Goal: Transaction & Acquisition: Purchase product/service

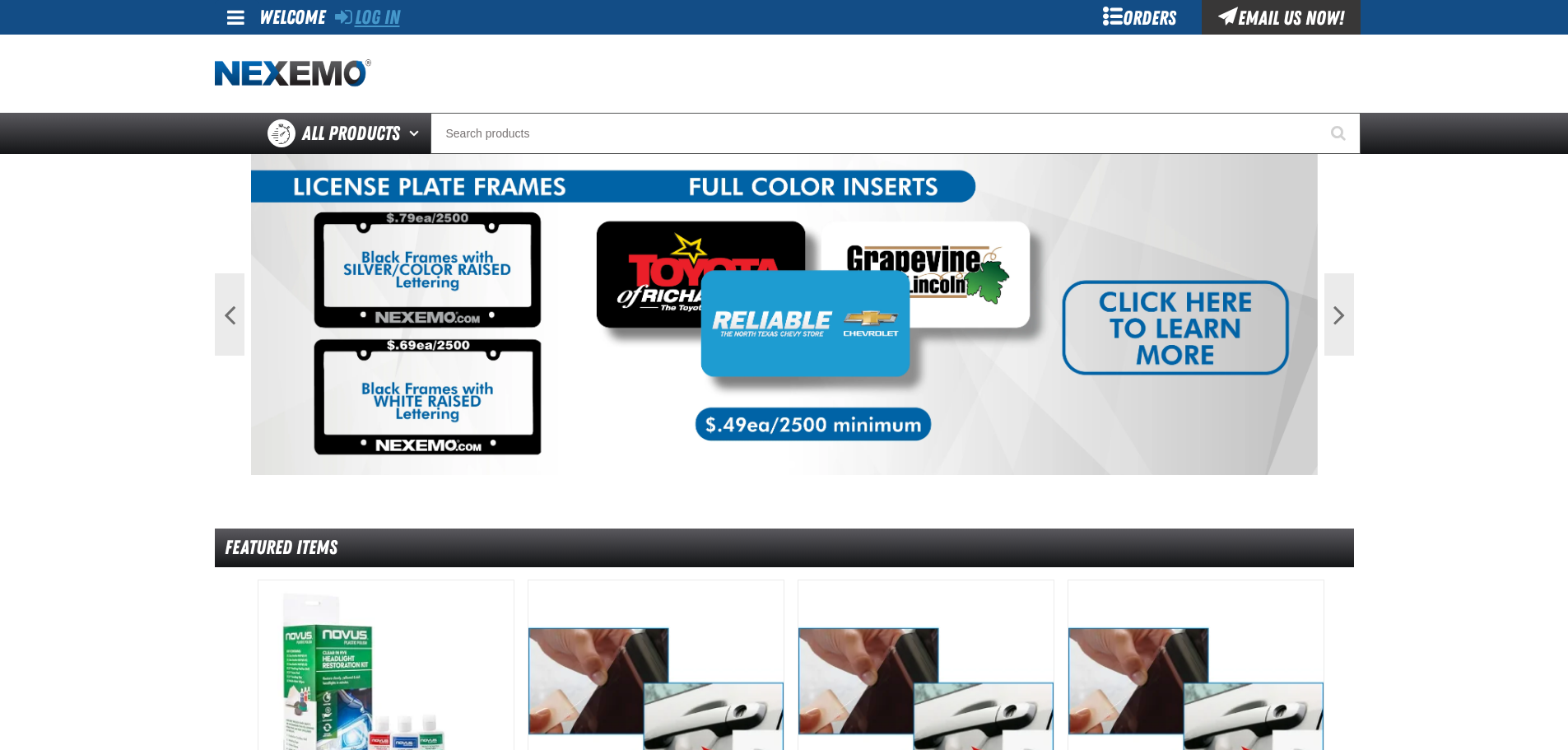
click at [366, 12] on link "Log In" at bounding box center [367, 17] width 65 height 23
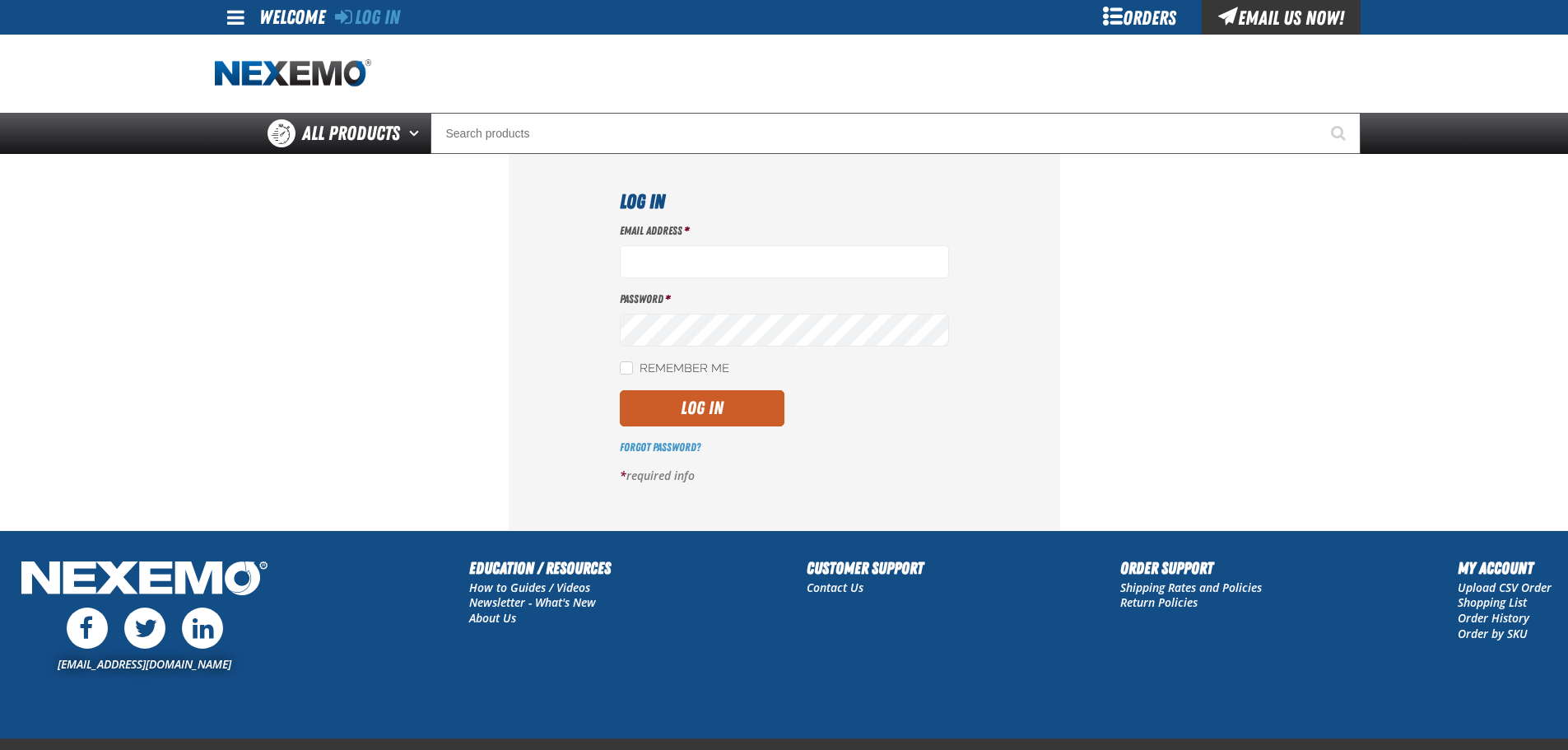
type input "vtoreceptionist@vtaig.com"
click at [610, 356] on div "Log In Email Address * vtoreceptionist@vtaig.com Password * Remember Me Log In *" at bounding box center [784, 341] width 551 height 375
click at [634, 366] on label "Remember Me" at bounding box center [674, 369] width 110 height 16
click at [633, 366] on input "Remember Me" at bounding box center [626, 368] width 13 height 13
checkbox input "true"
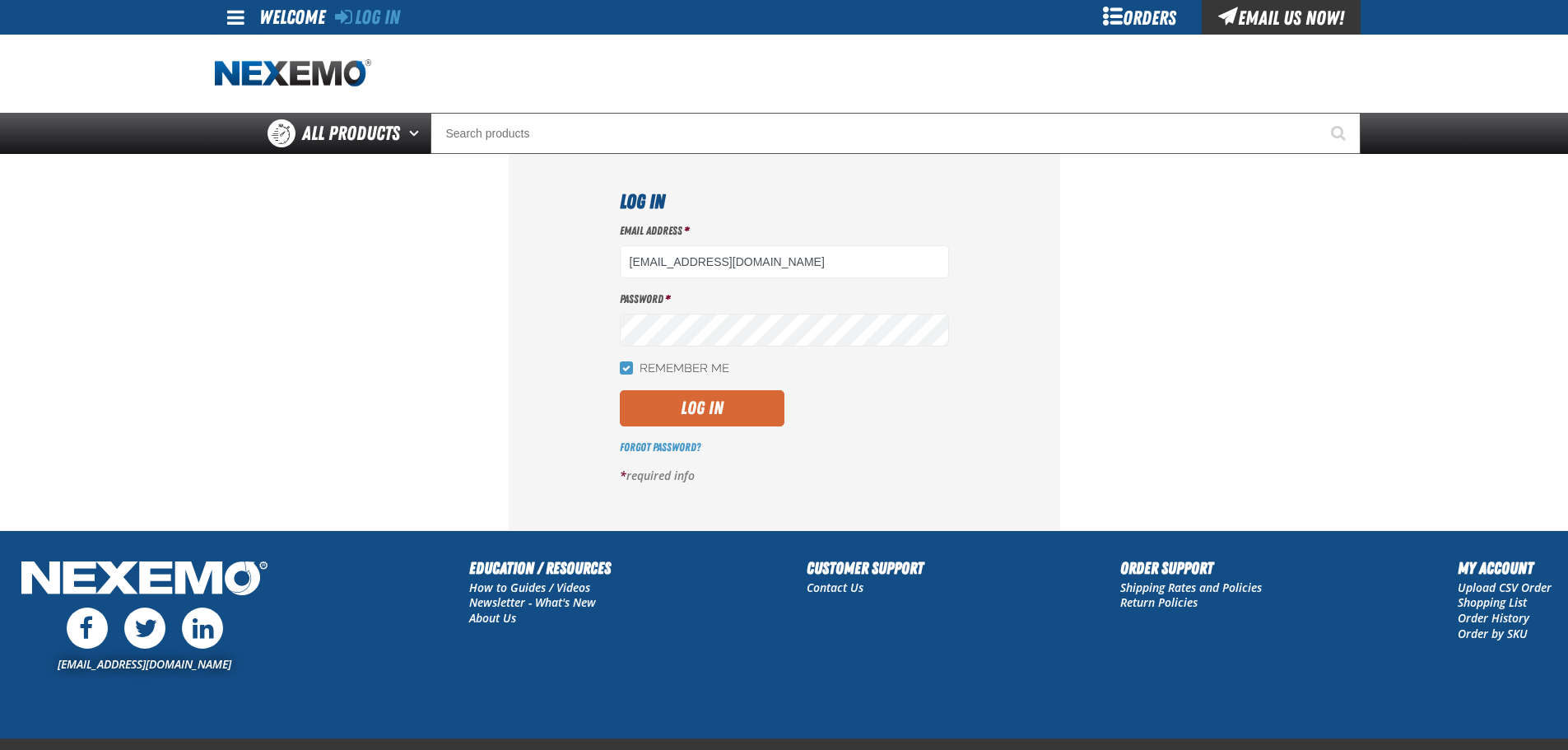
click at [661, 409] on button "Log In" at bounding box center [701, 407] width 165 height 36
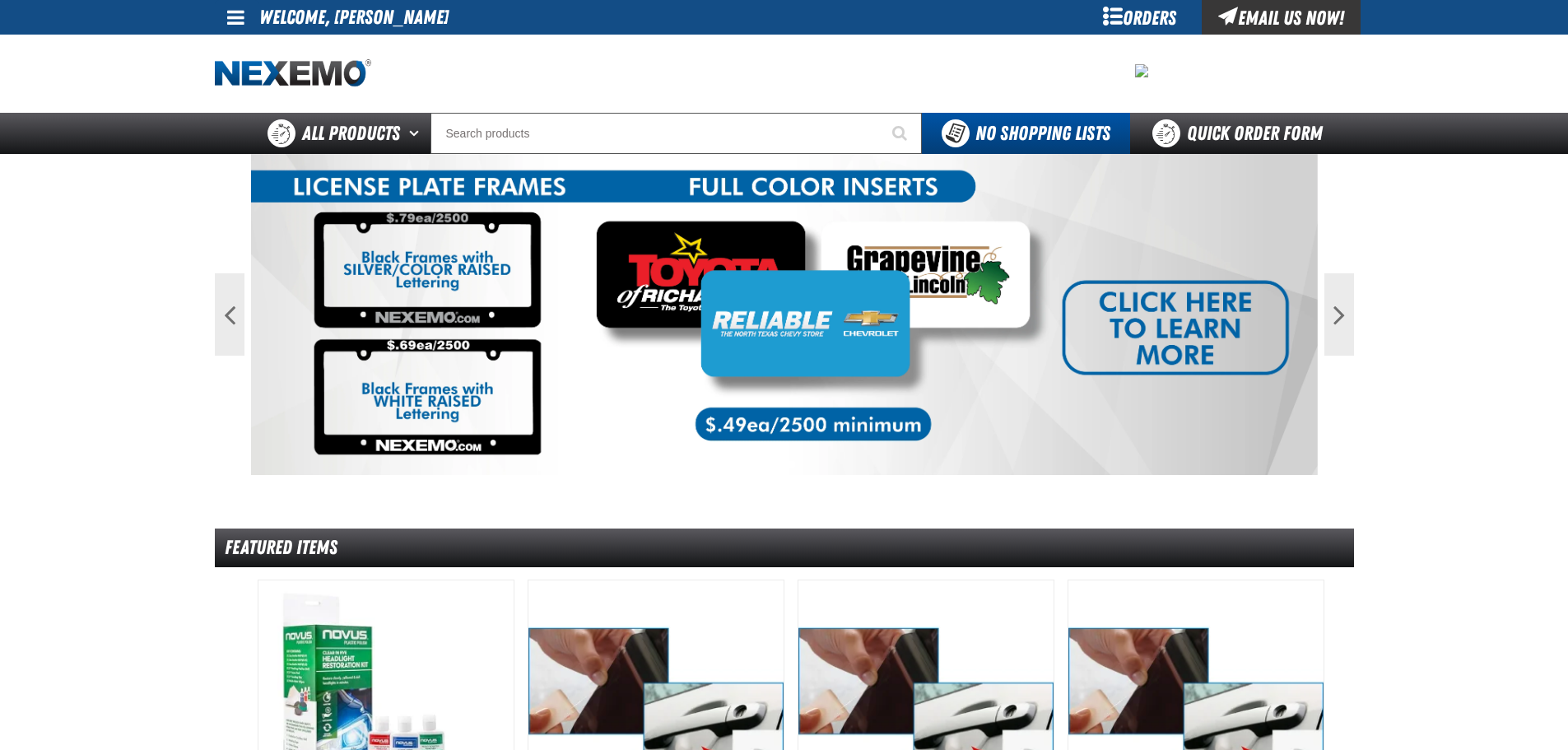
click at [1088, 18] on div "Orders" at bounding box center [1140, 18] width 124 height 35
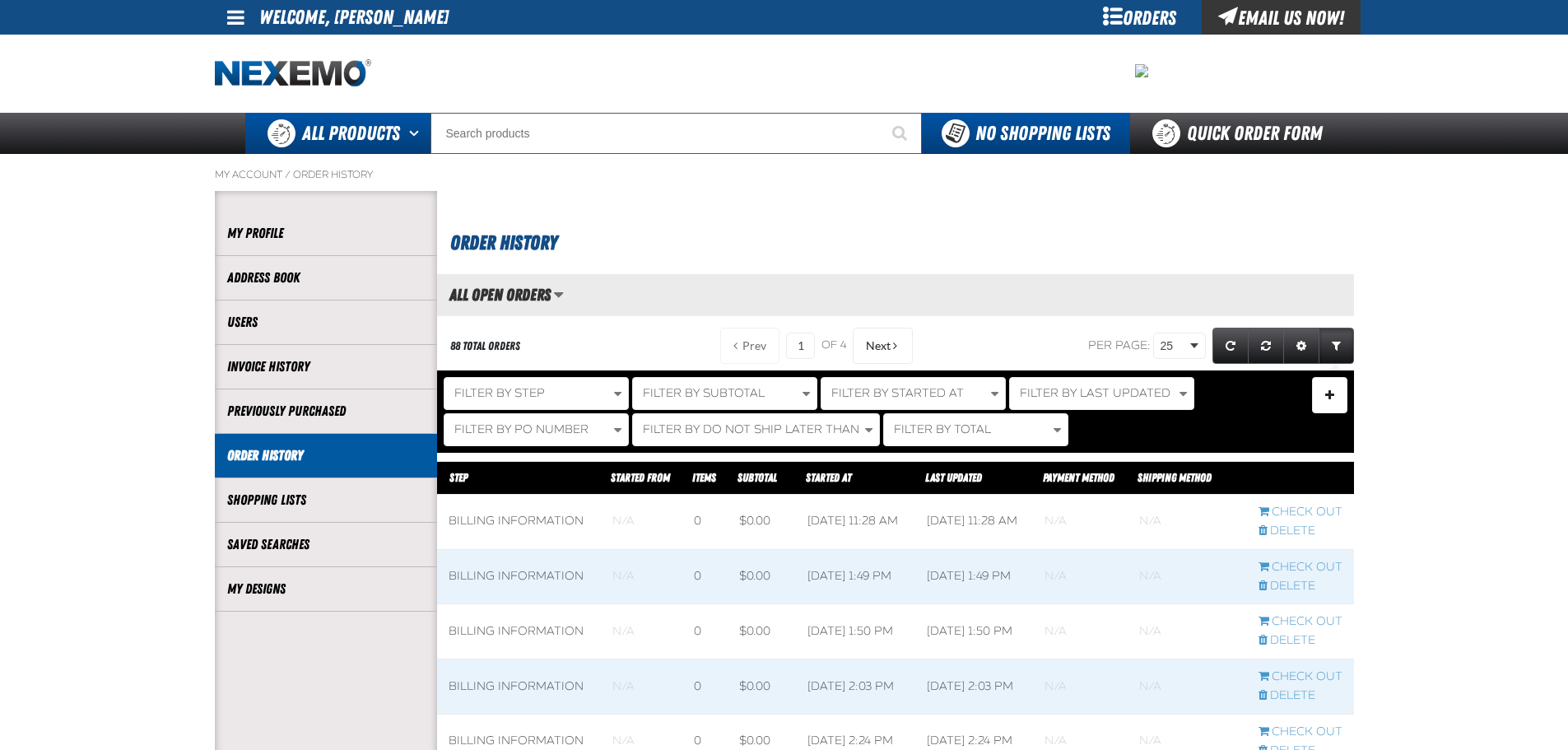
scroll to position [1, 1]
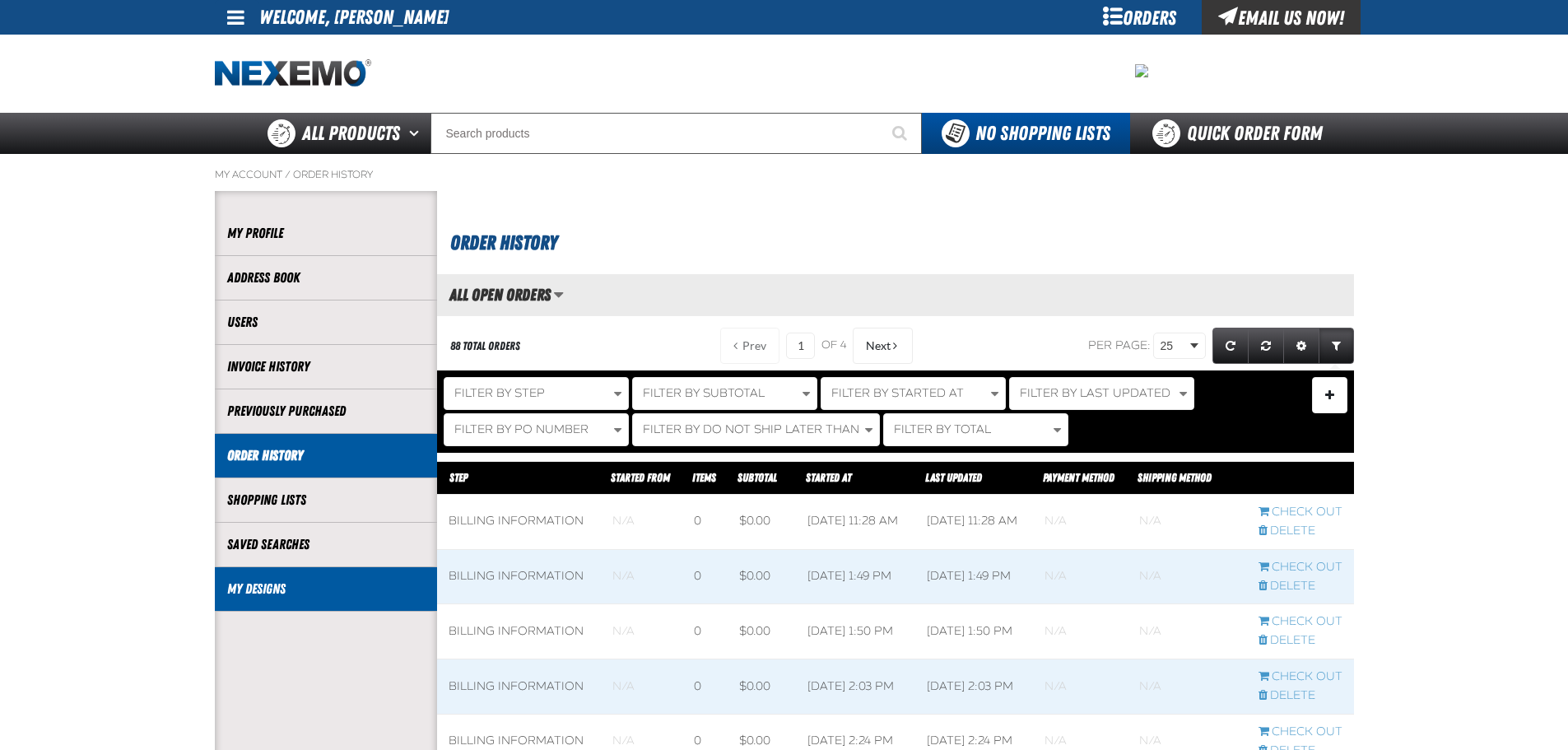
click at [282, 601] on li "My Designs" at bounding box center [325, 589] width 222 height 44
click at [300, 578] on li "My Designs" at bounding box center [325, 589] width 222 height 44
click at [251, 598] on li "My Designs" at bounding box center [325, 589] width 222 height 44
click at [301, 598] on li "My Designs" at bounding box center [325, 589] width 222 height 44
click at [297, 575] on li "My Designs" at bounding box center [325, 589] width 222 height 44
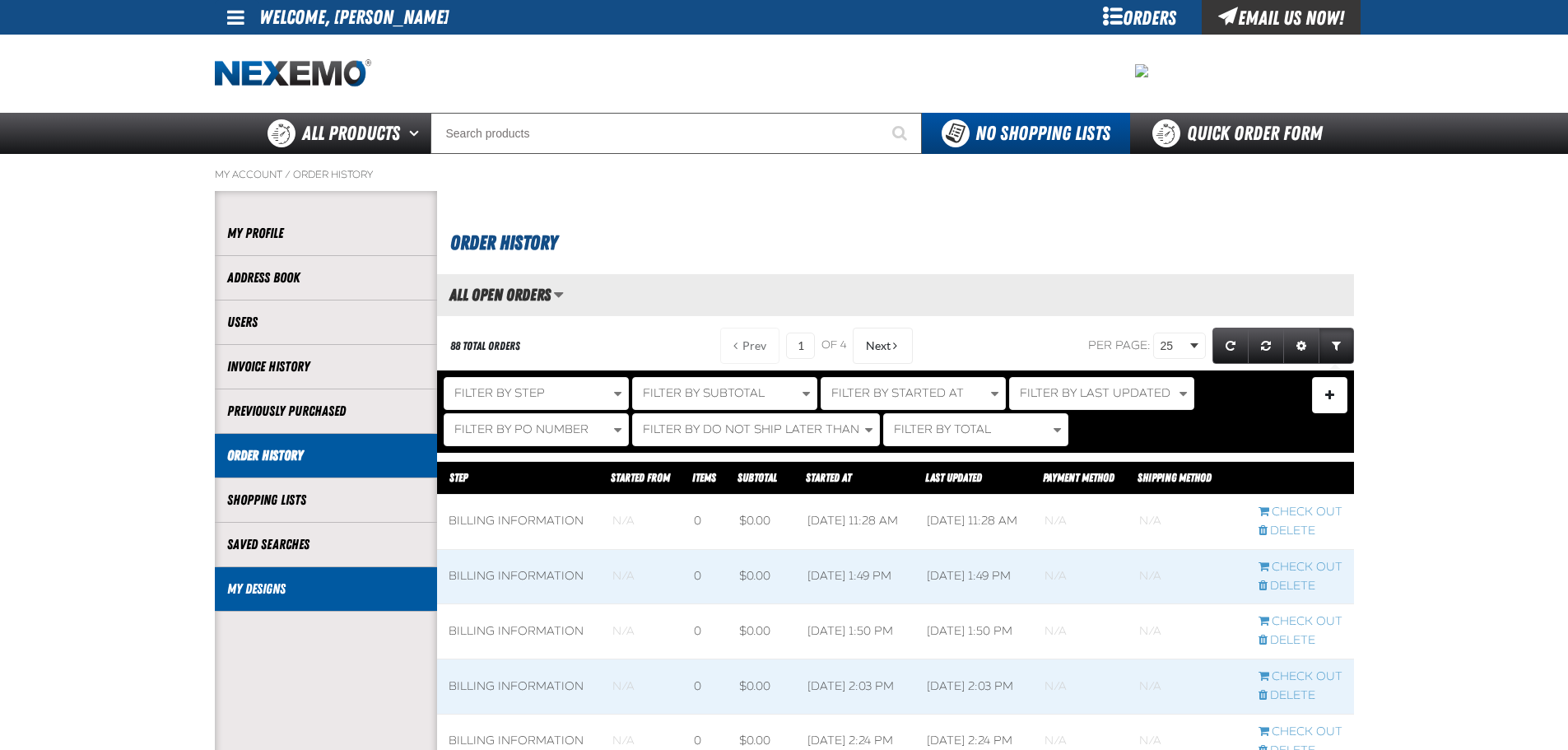
click at [250, 590] on link "My Designs" at bounding box center [325, 589] width 197 height 19
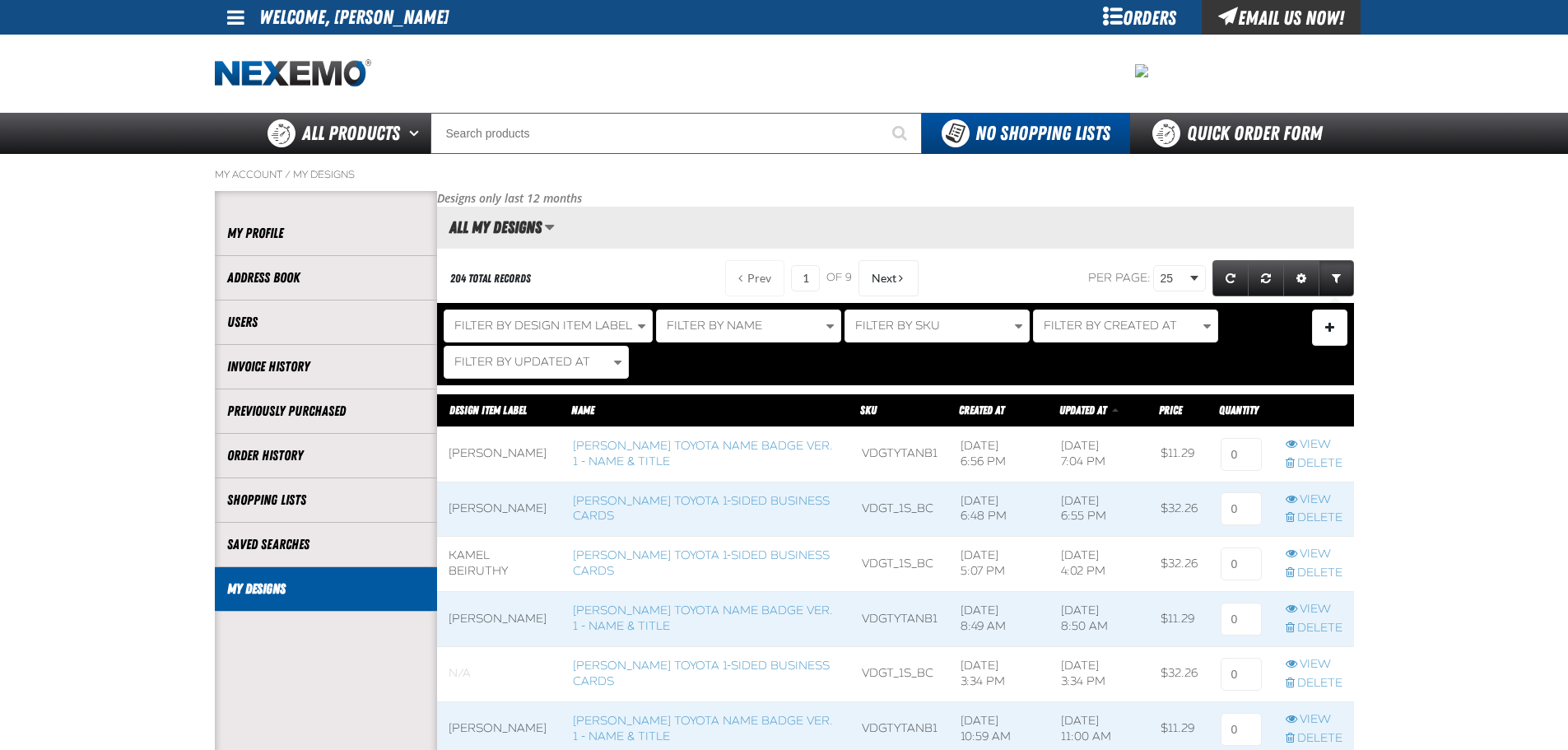
scroll to position [1, 1]
click at [652, 451] on link "[PERSON_NAME] Toyota Name Badge Ver. 1 - Name & Title" at bounding box center [703, 453] width 260 height 29
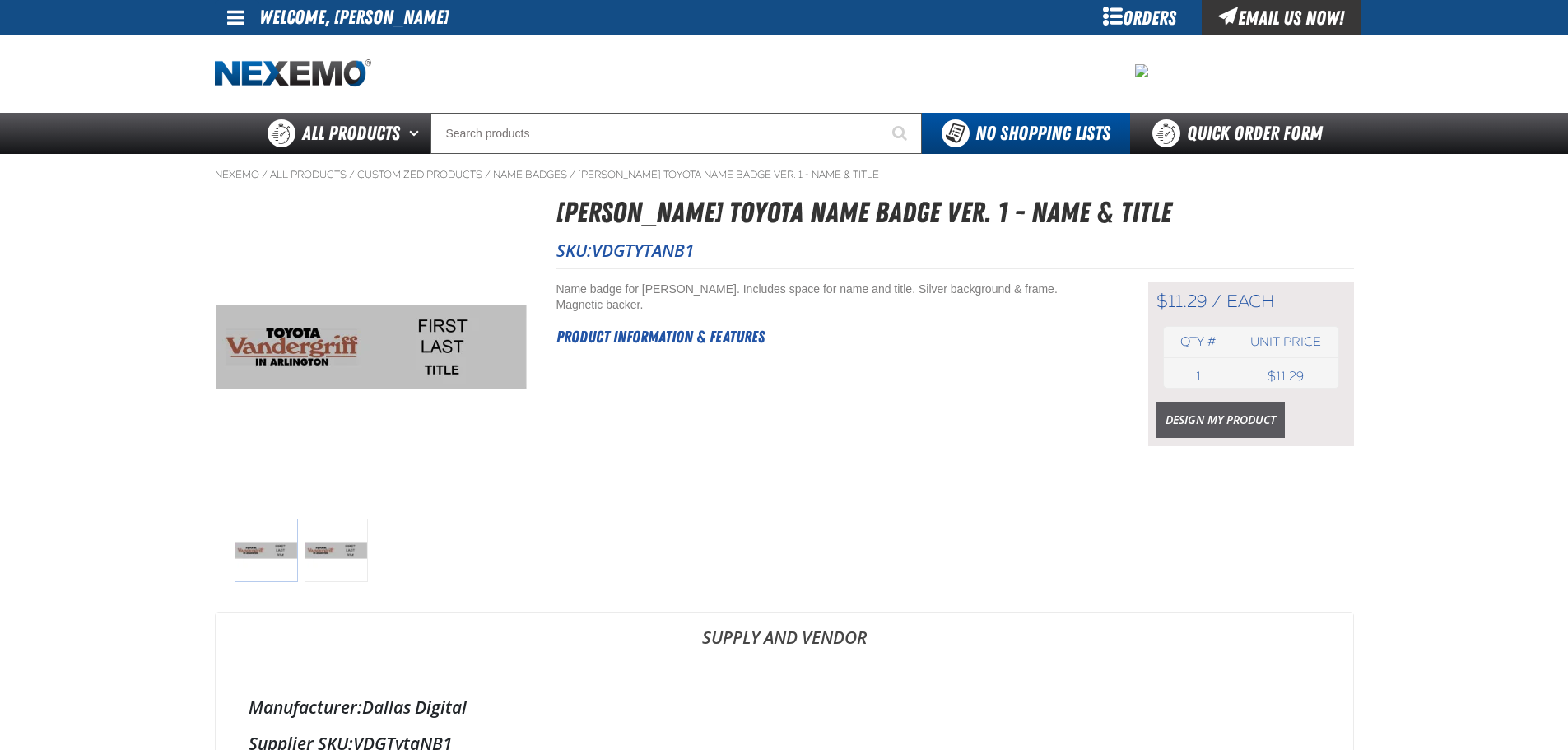
click at [1254, 413] on link "Design My Product" at bounding box center [1220, 419] width 128 height 36
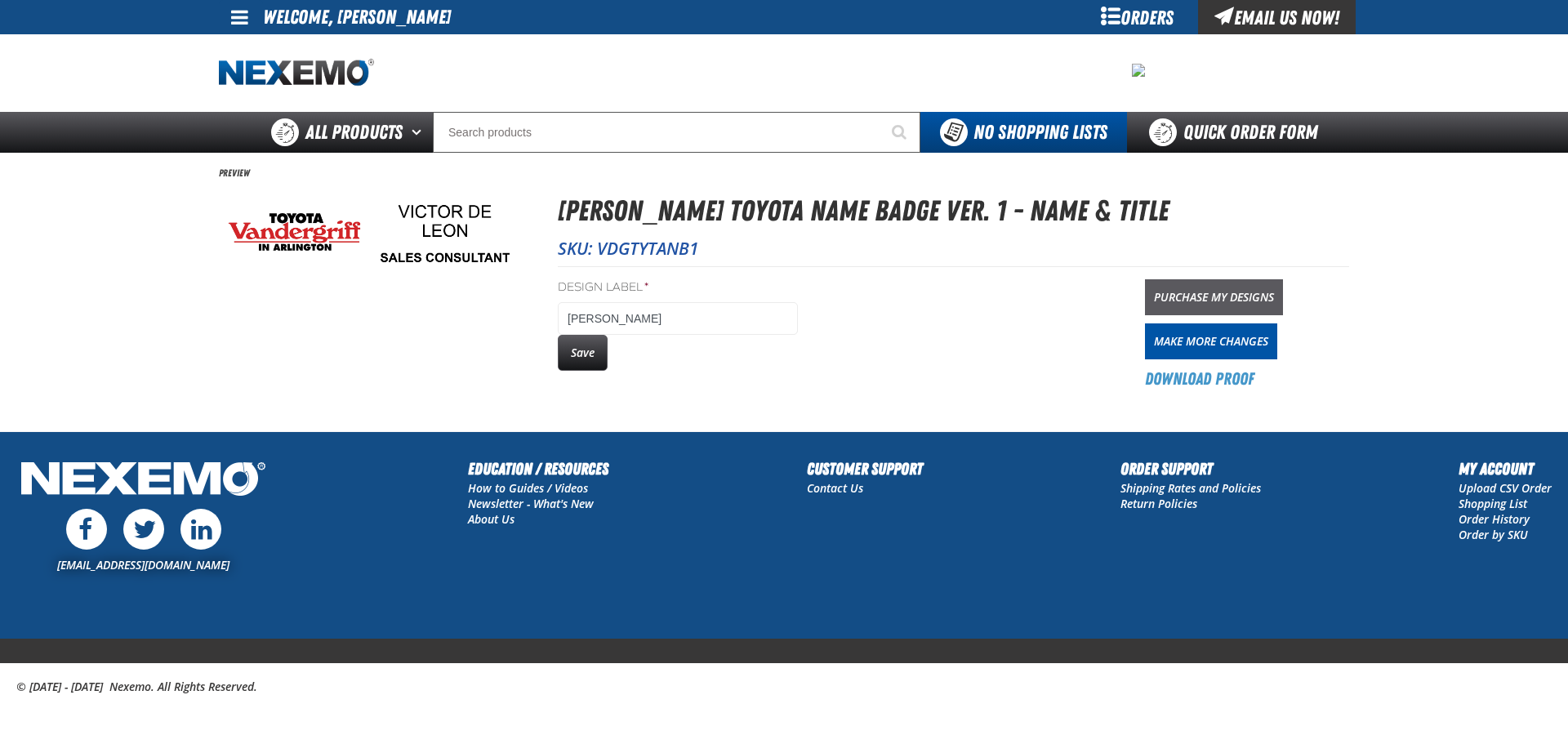
click at [1230, 282] on link "Purchase My Designs" at bounding box center [1213, 296] width 138 height 36
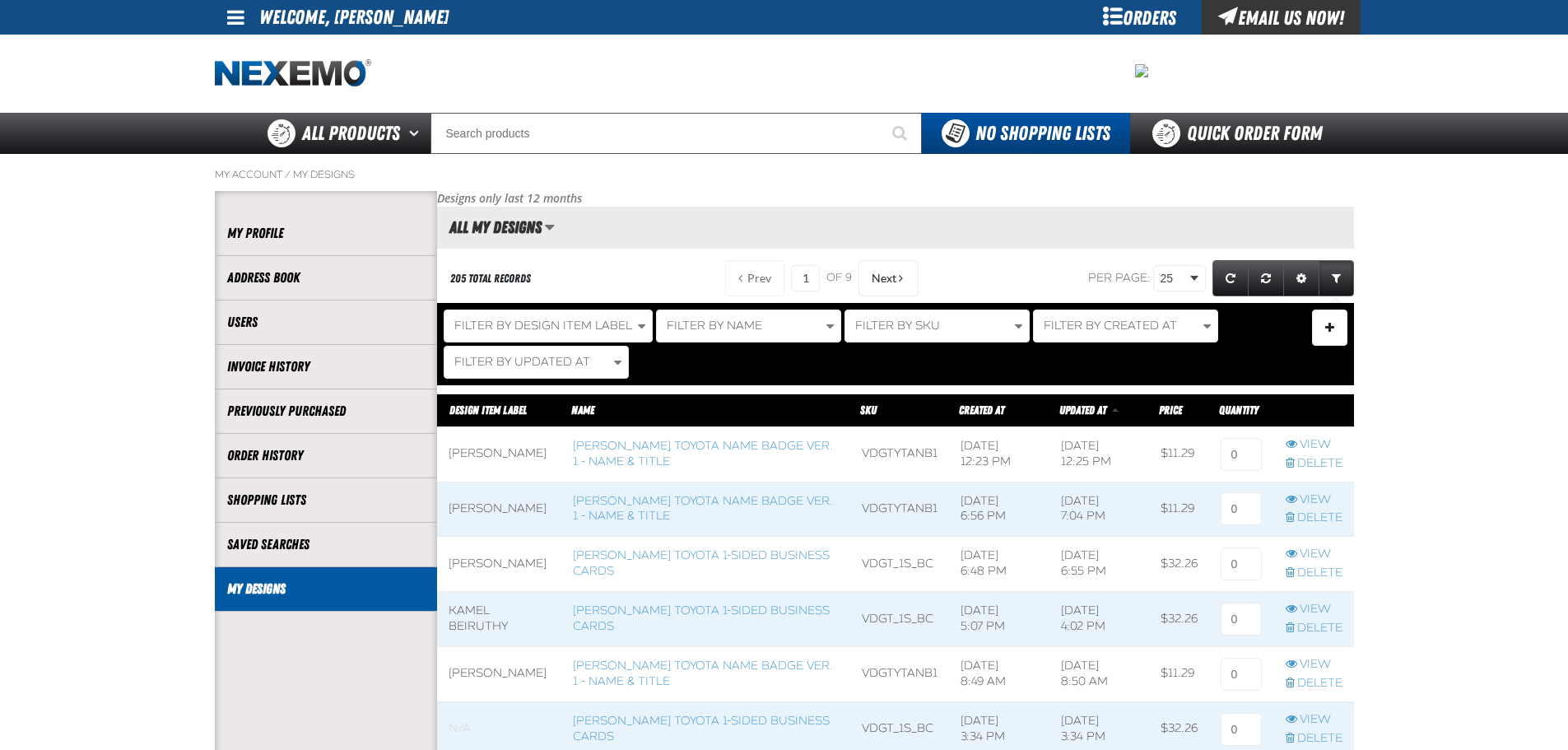
scroll to position [1, 1]
click at [678, 555] on link "[PERSON_NAME] Toyota 1-sided Business Cards" at bounding box center [701, 563] width 257 height 29
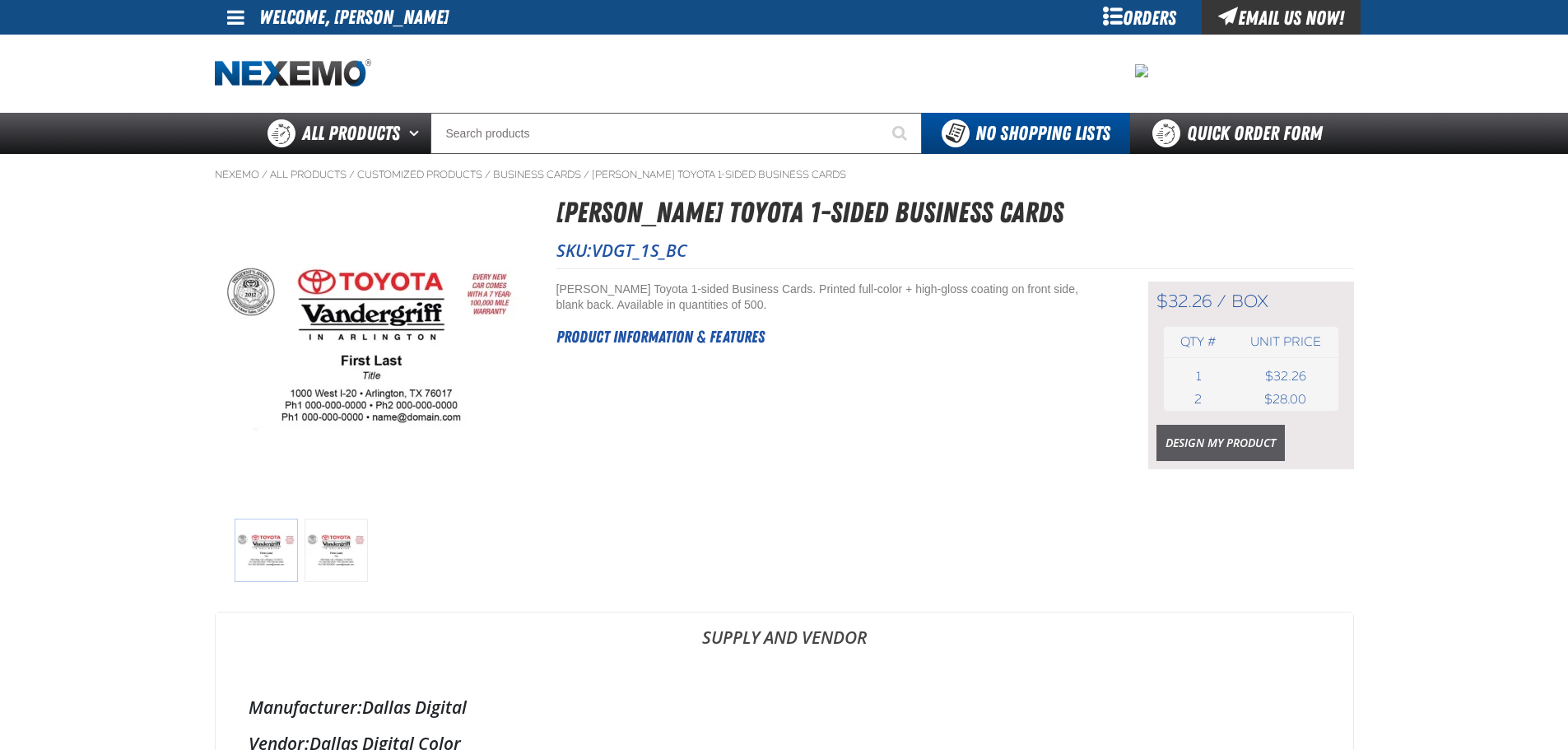
click at [1220, 445] on link "Design My Product" at bounding box center [1220, 442] width 128 height 36
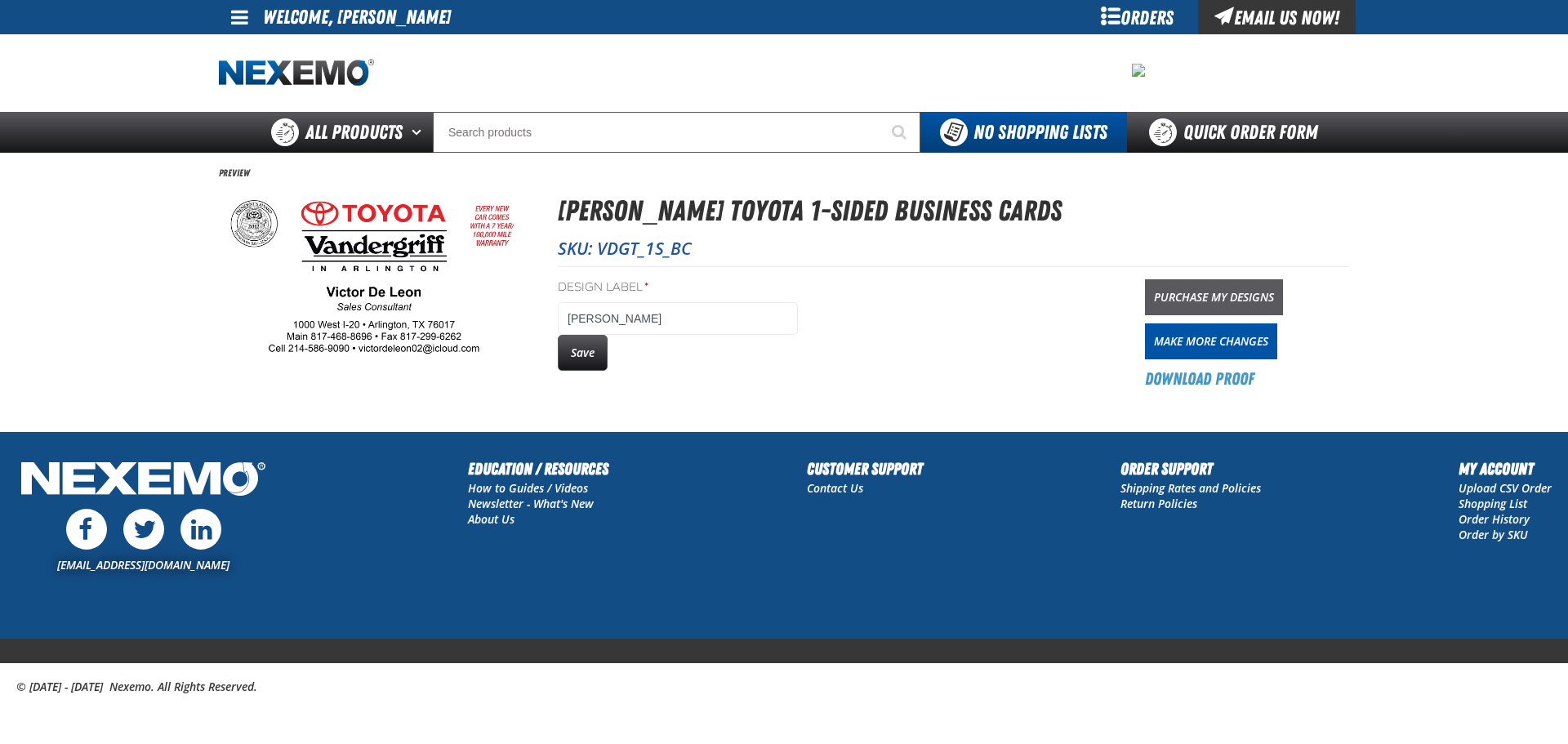
click at [1198, 303] on link "Purchase My Designs" at bounding box center [1213, 296] width 138 height 36
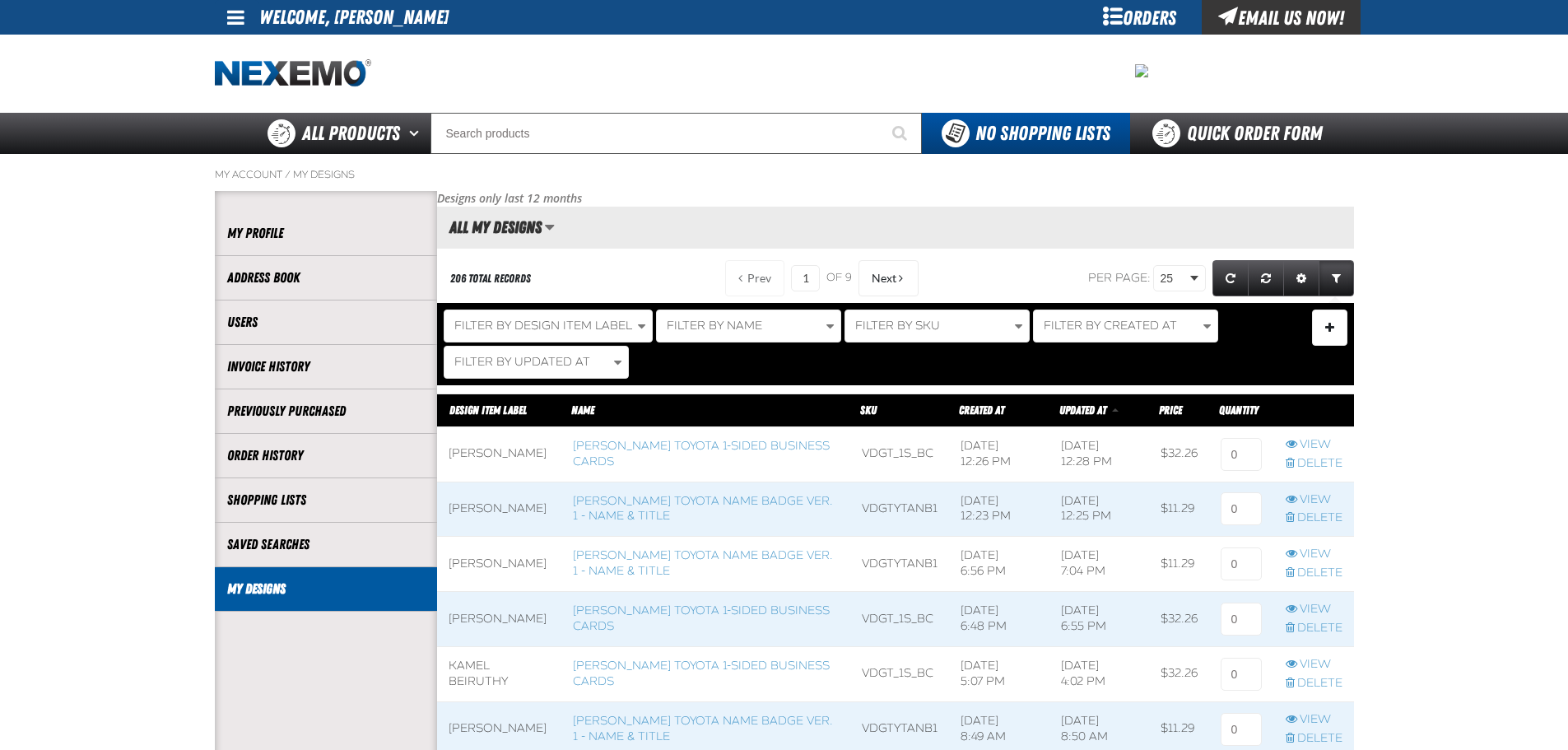
scroll to position [82, 0]
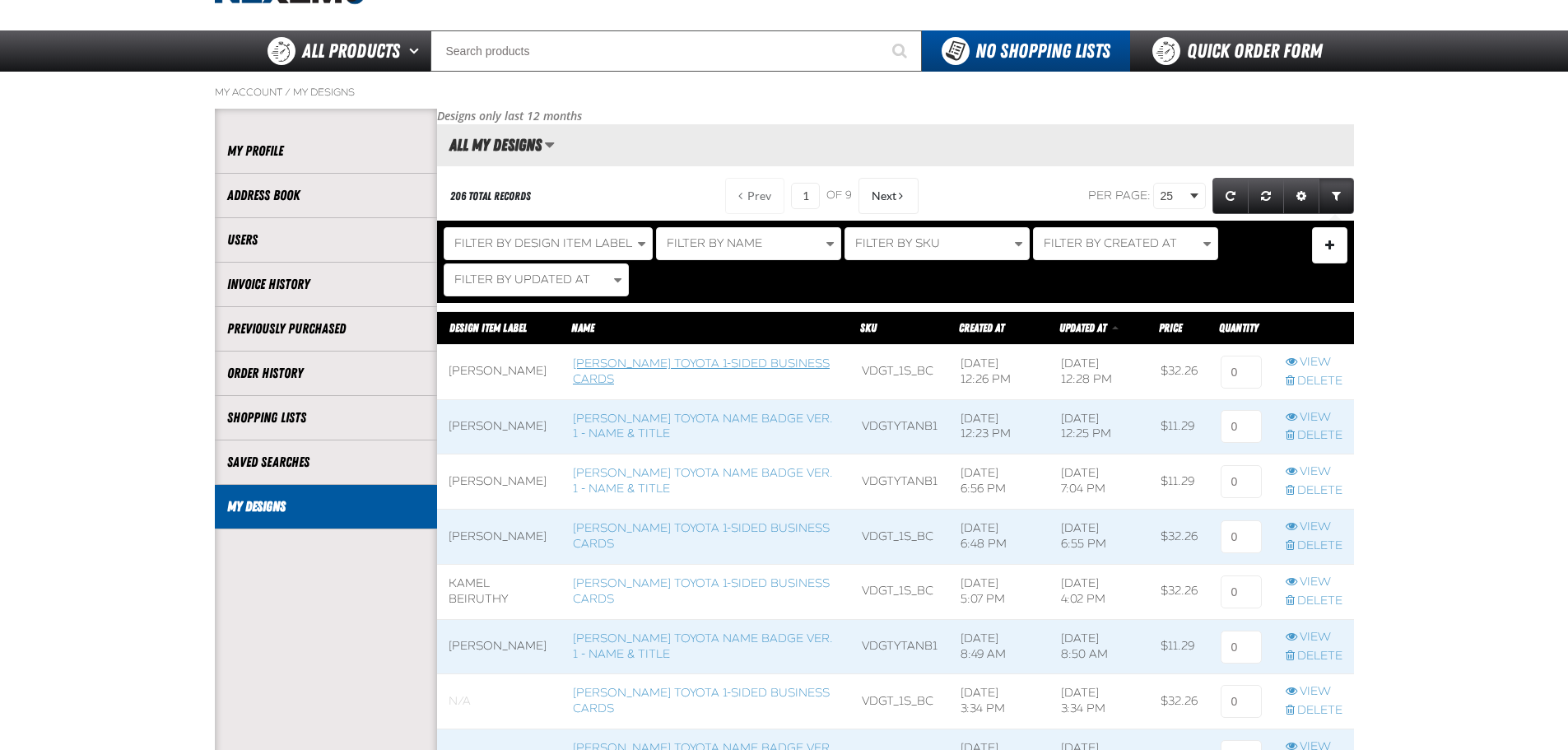
click at [648, 380] on link "Vandergriff Toyota 1-sided Business Cards" at bounding box center [701, 371] width 257 height 29
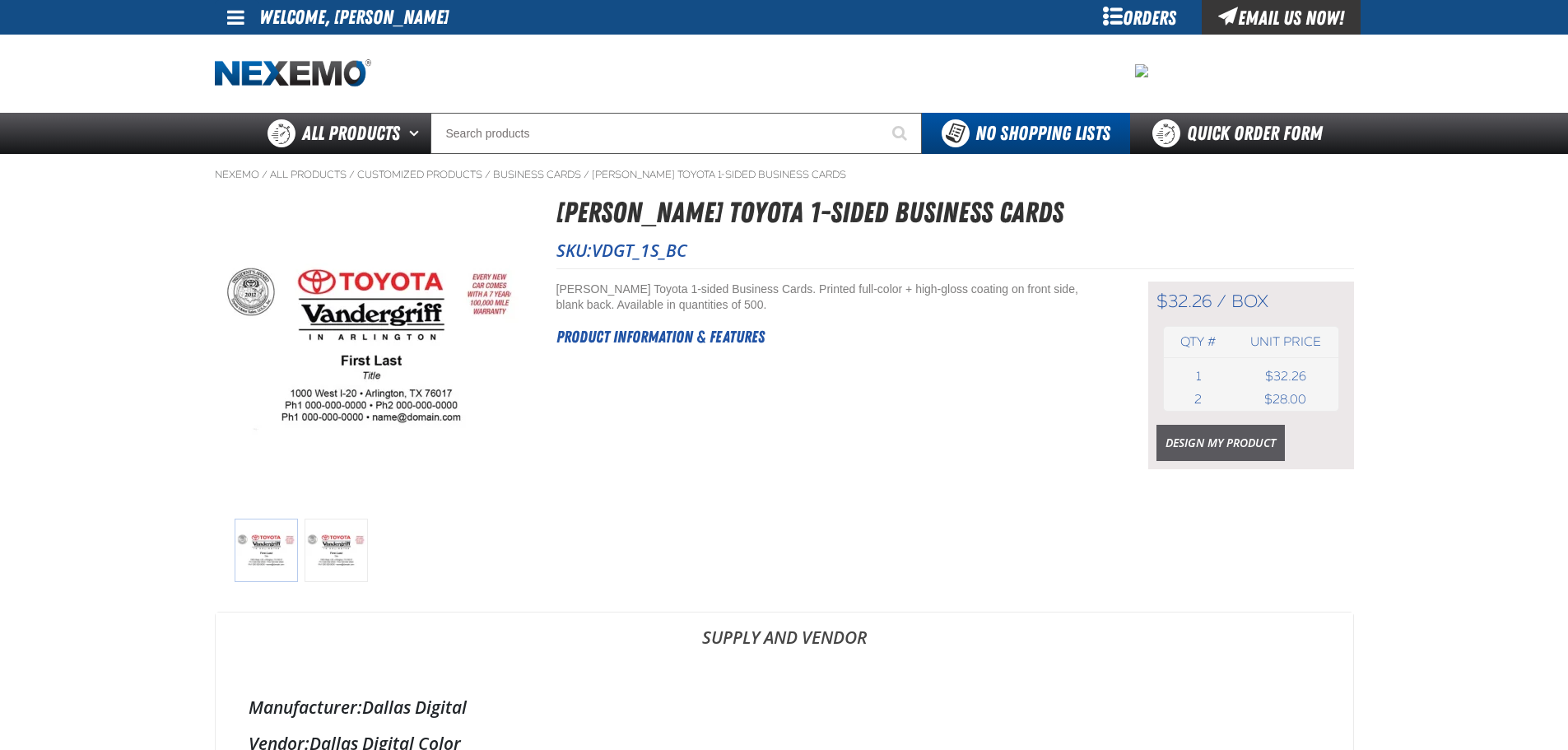
click at [1222, 448] on link "Design My Product" at bounding box center [1220, 442] width 128 height 36
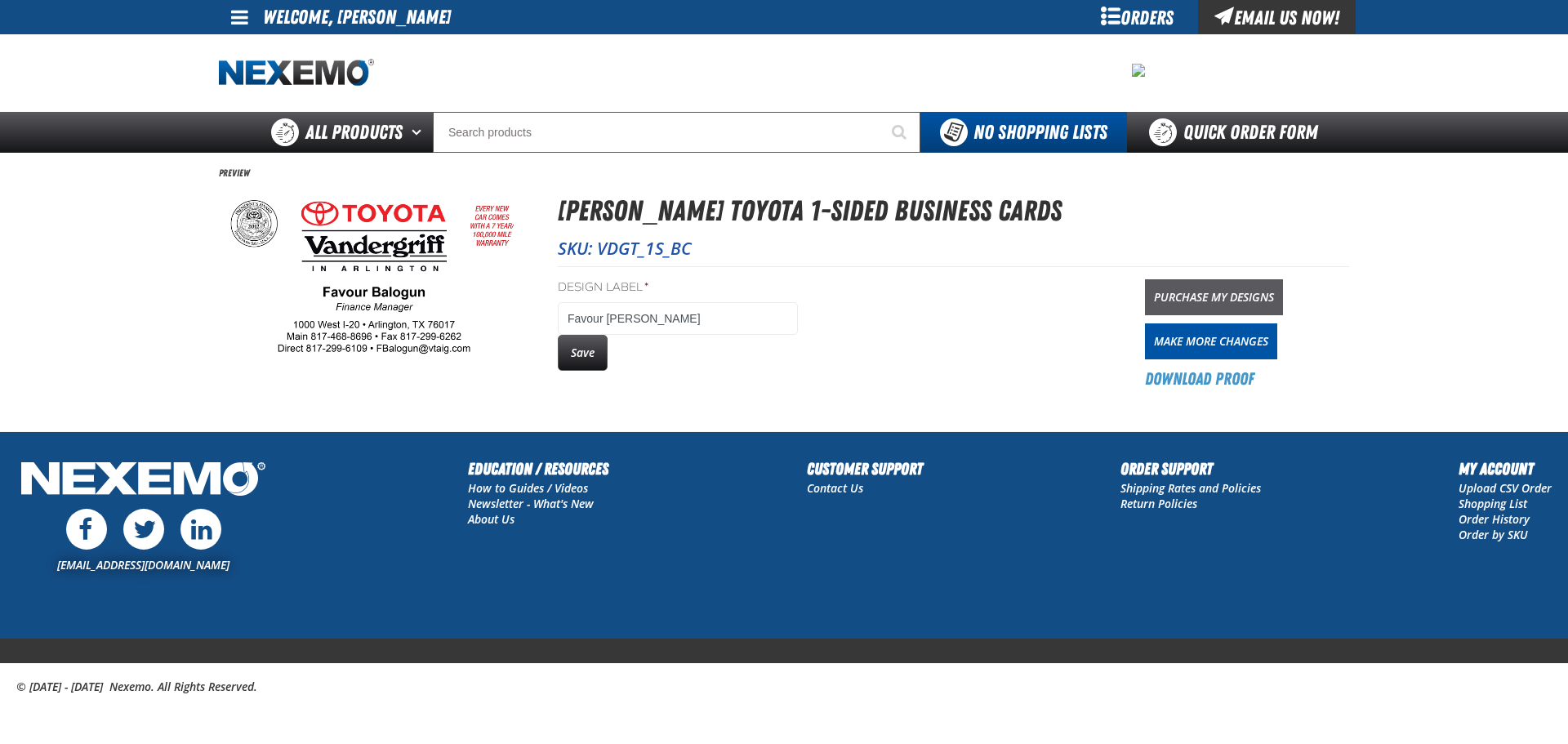
click at [1250, 300] on link "Purchase My Designs" at bounding box center [1213, 296] width 138 height 36
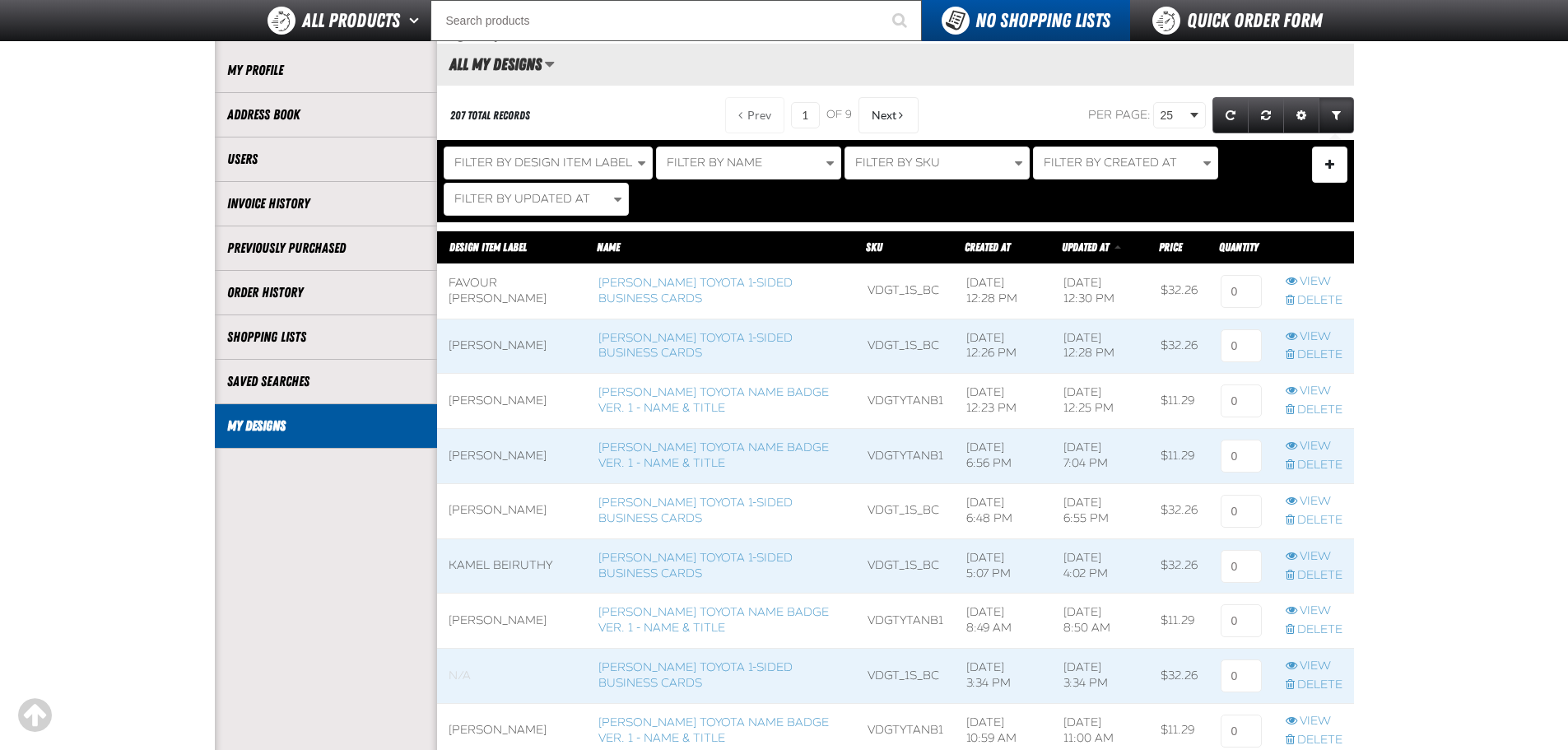
scroll to position [165, 0]
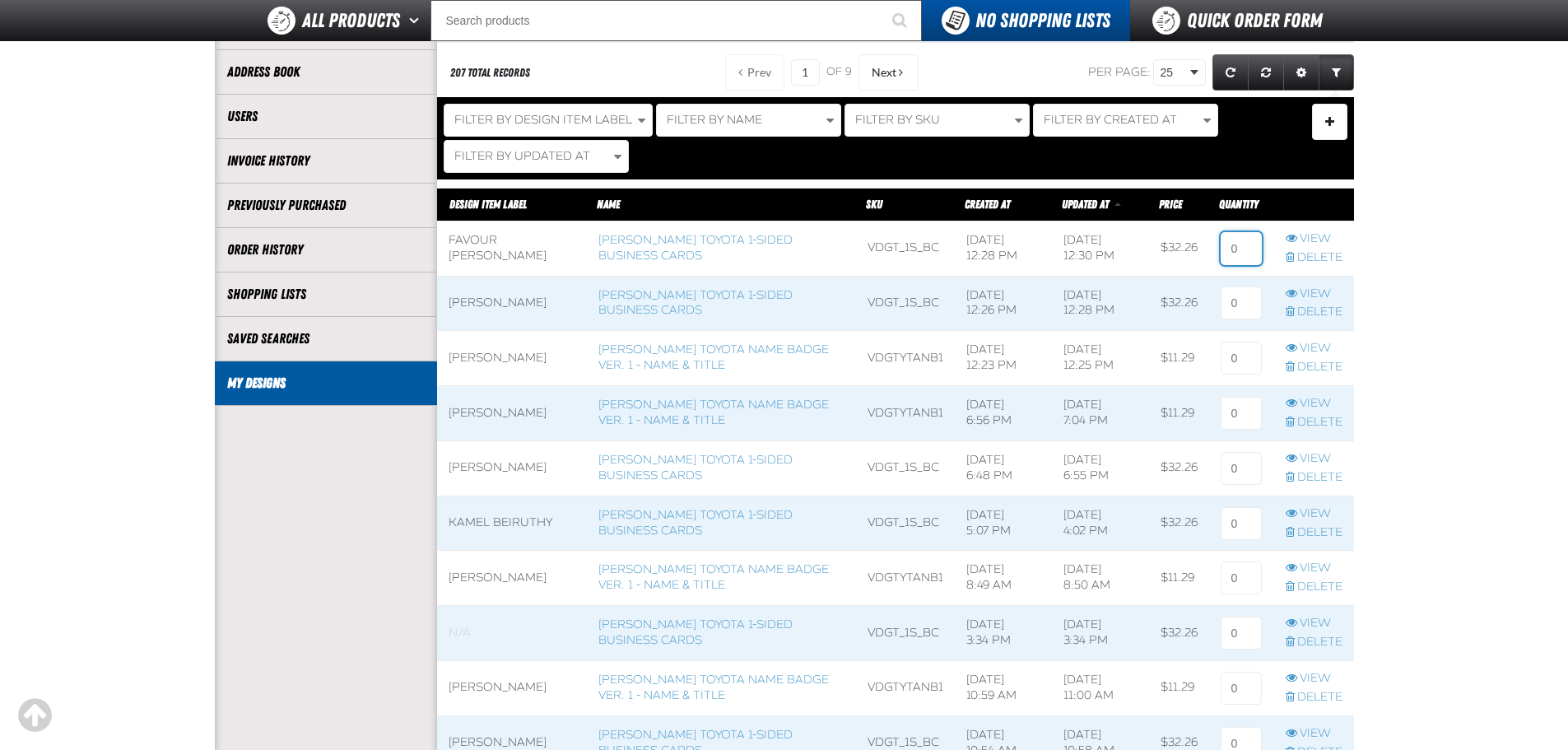
click at [1245, 255] on input at bounding box center [1241, 249] width 41 height 33
type input "1"
click at [1255, 296] on input at bounding box center [1241, 303] width 41 height 33
type input "1"
click at [1224, 339] on span at bounding box center [1242, 357] width 65 height 54
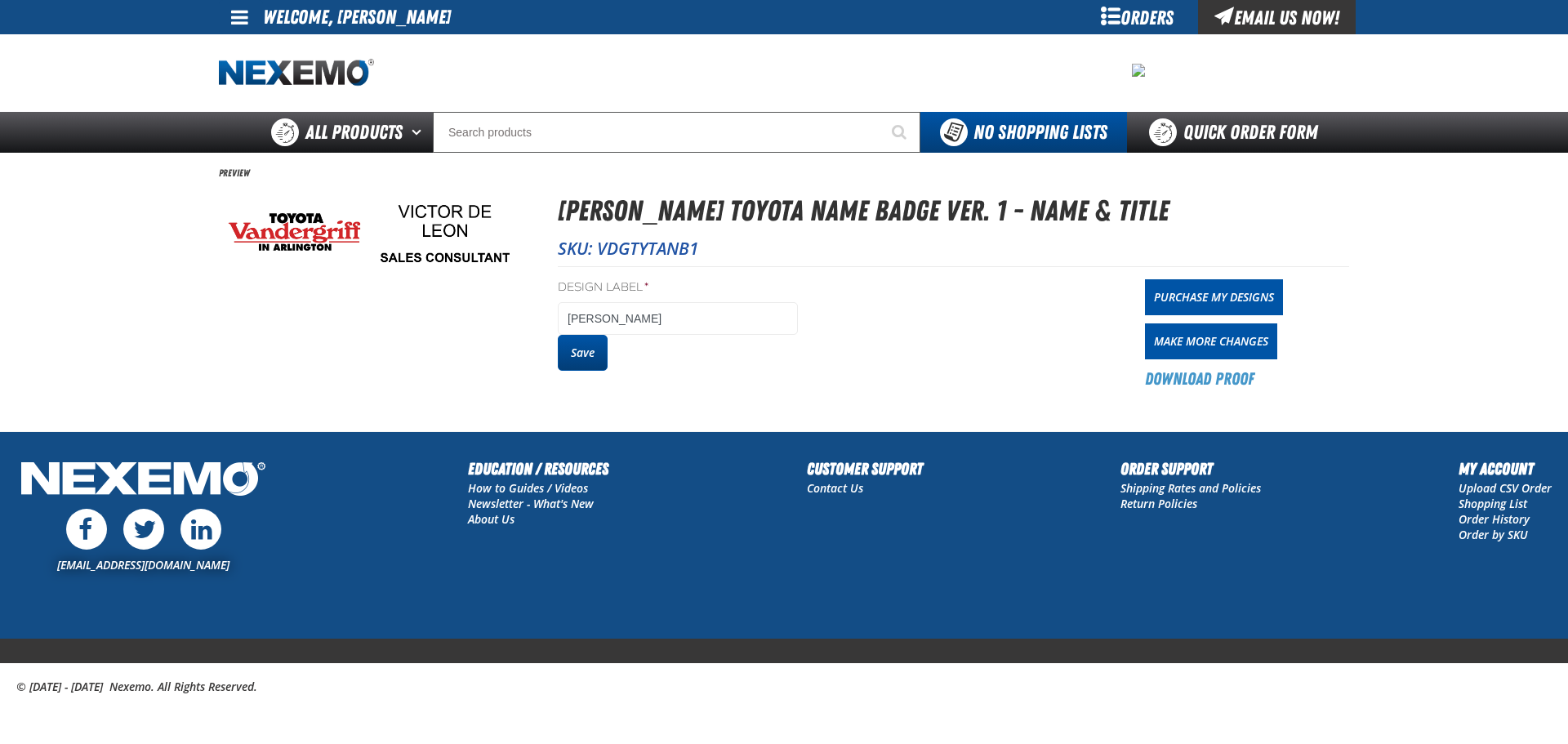
click at [580, 344] on button "Save" at bounding box center [582, 352] width 49 height 36
click at [577, 355] on button "Save" at bounding box center [582, 352] width 49 height 36
click at [574, 347] on button "Save" at bounding box center [582, 352] width 49 height 36
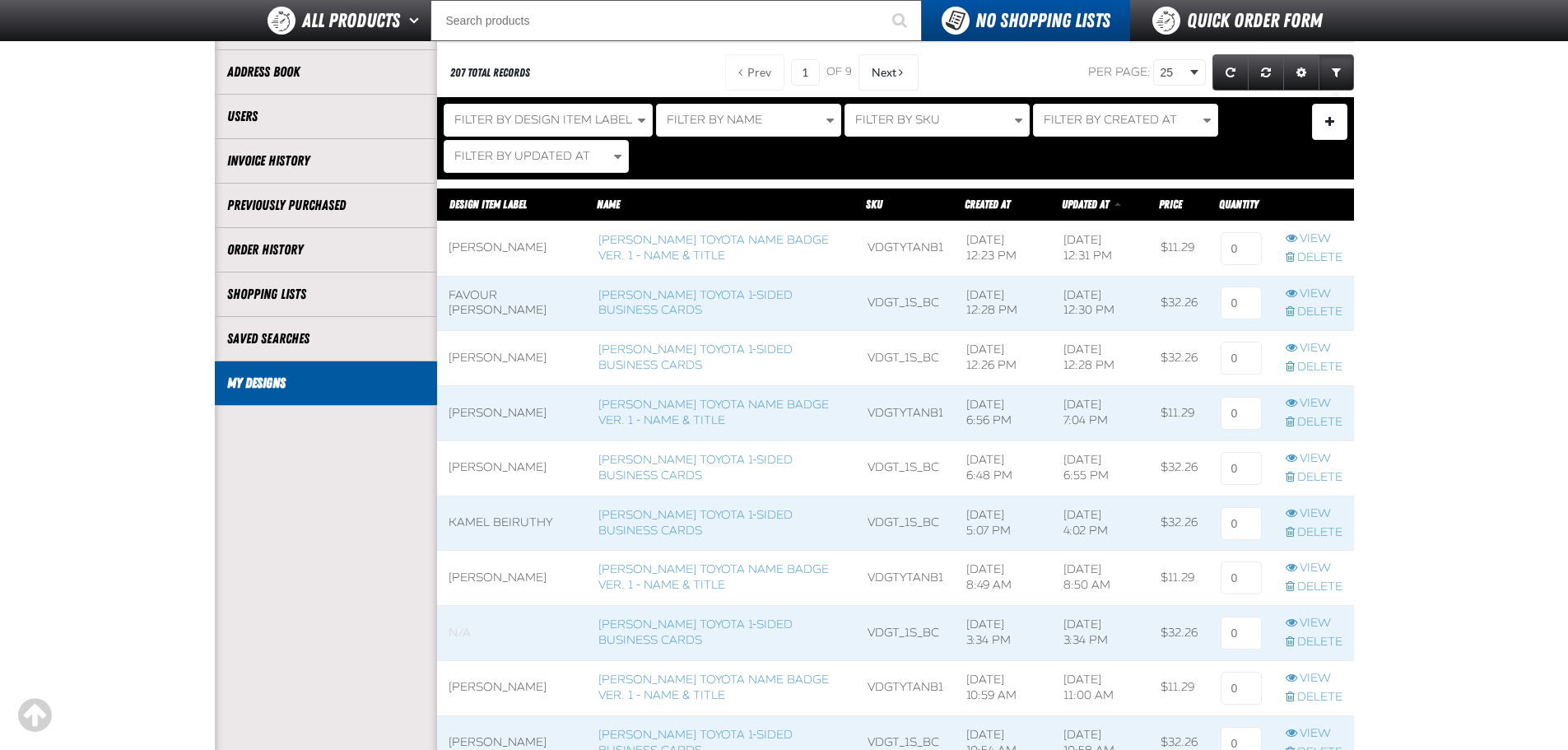
scroll to position [1, 1]
click at [1249, 257] on input at bounding box center [1241, 249] width 41 height 33
type input "1"
click at [1244, 292] on input at bounding box center [1241, 303] width 41 height 33
type input "1"
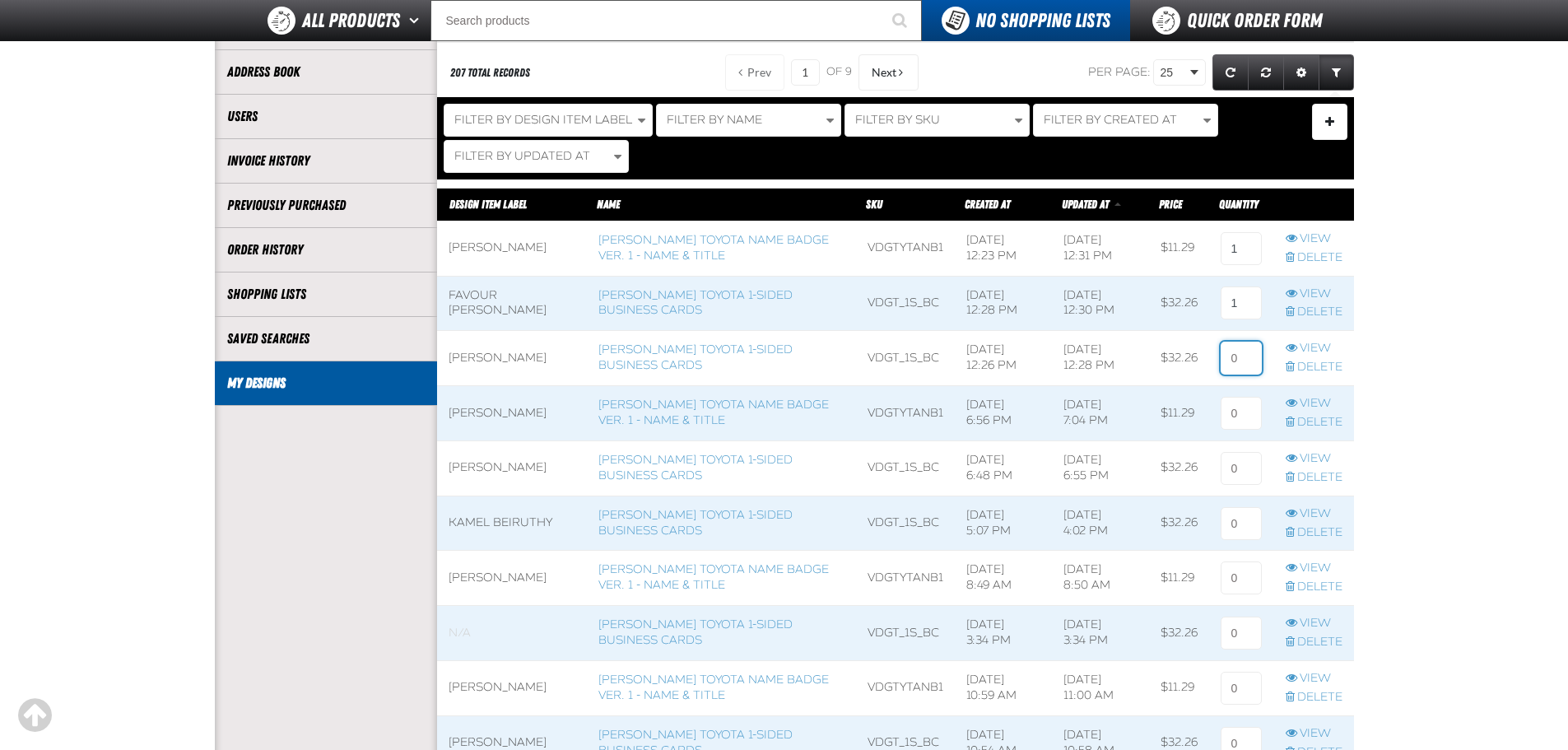
click at [1244, 344] on input at bounding box center [1241, 358] width 41 height 33
type input "1"
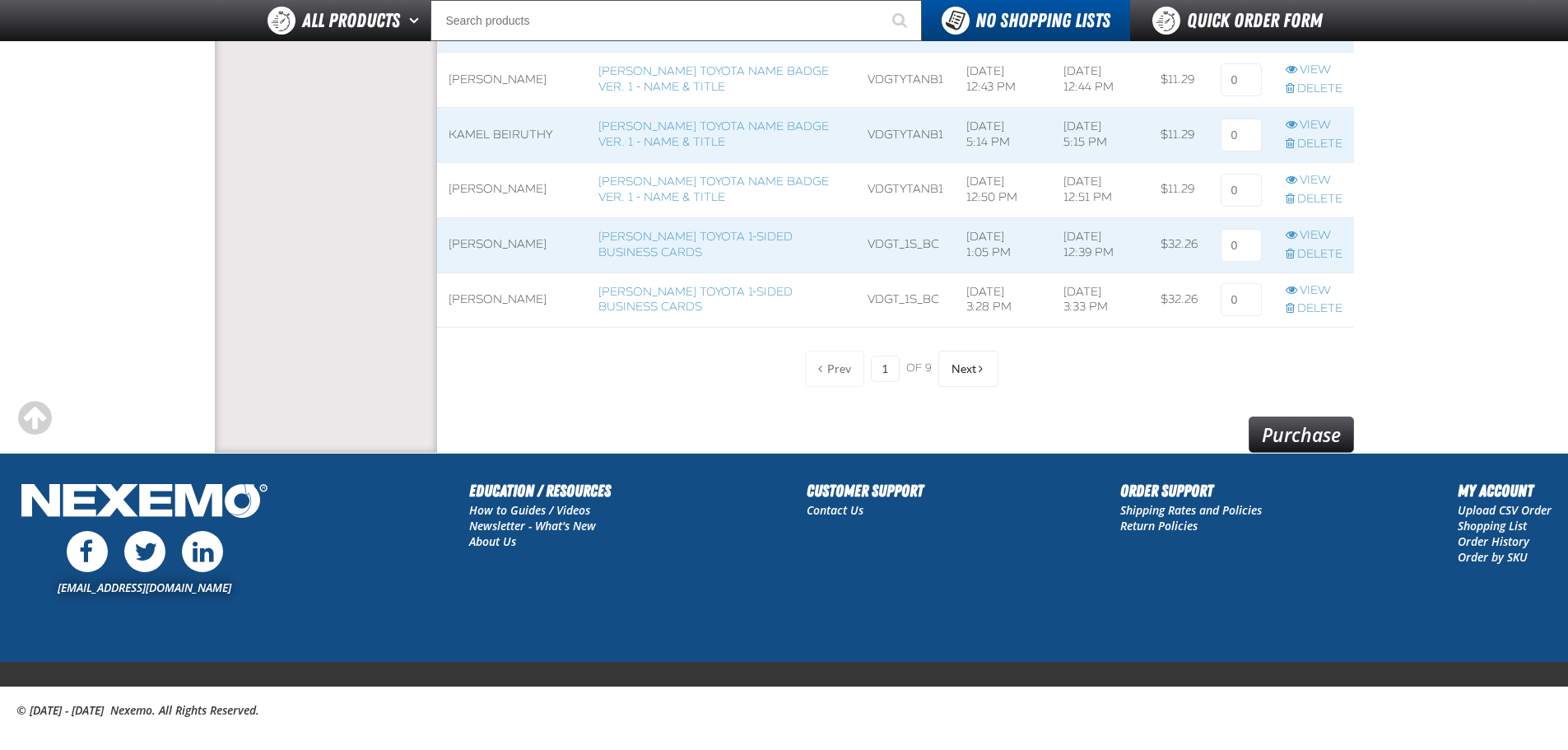
scroll to position [1449, 0]
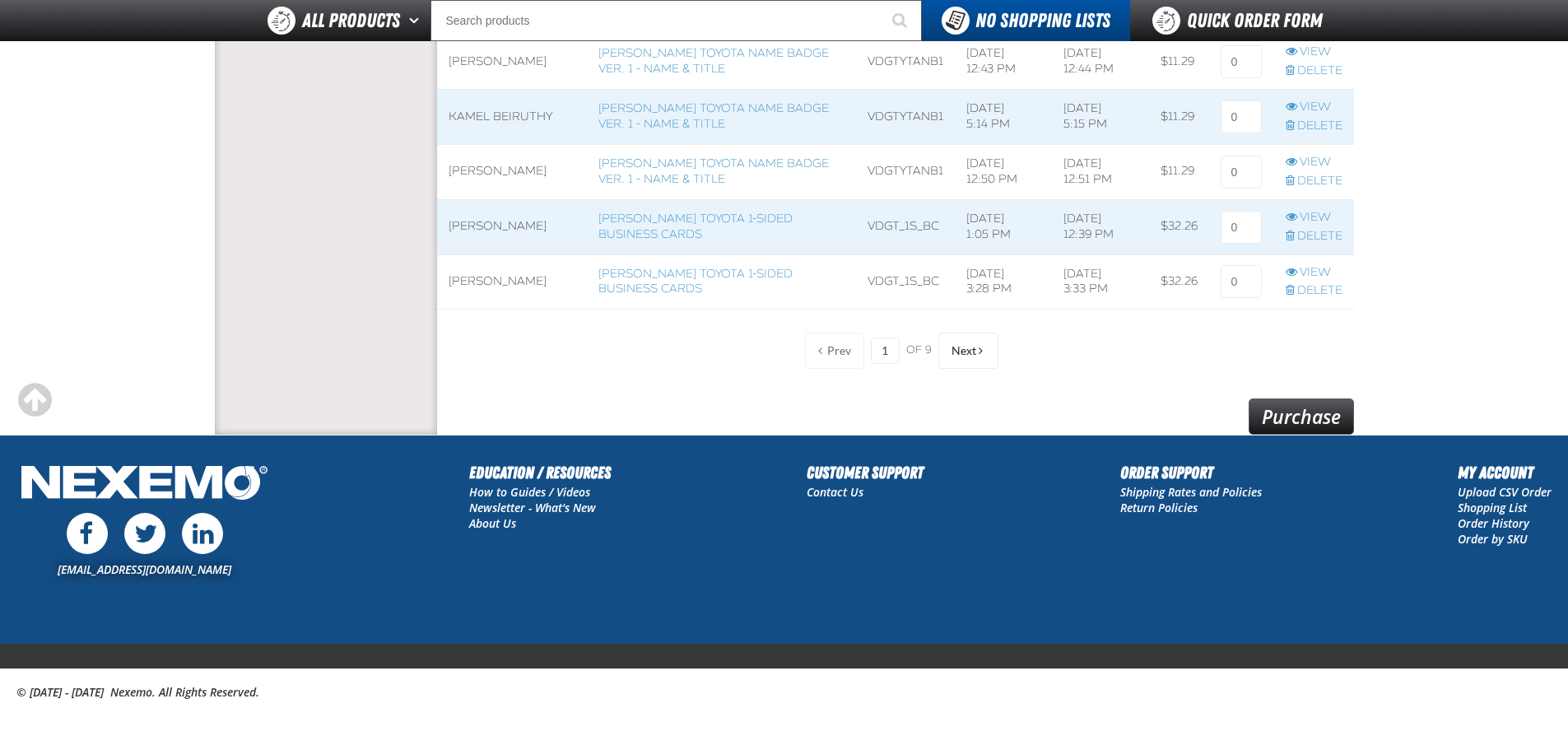
click at [1297, 416] on link "Purchase" at bounding box center [1302, 416] width 105 height 36
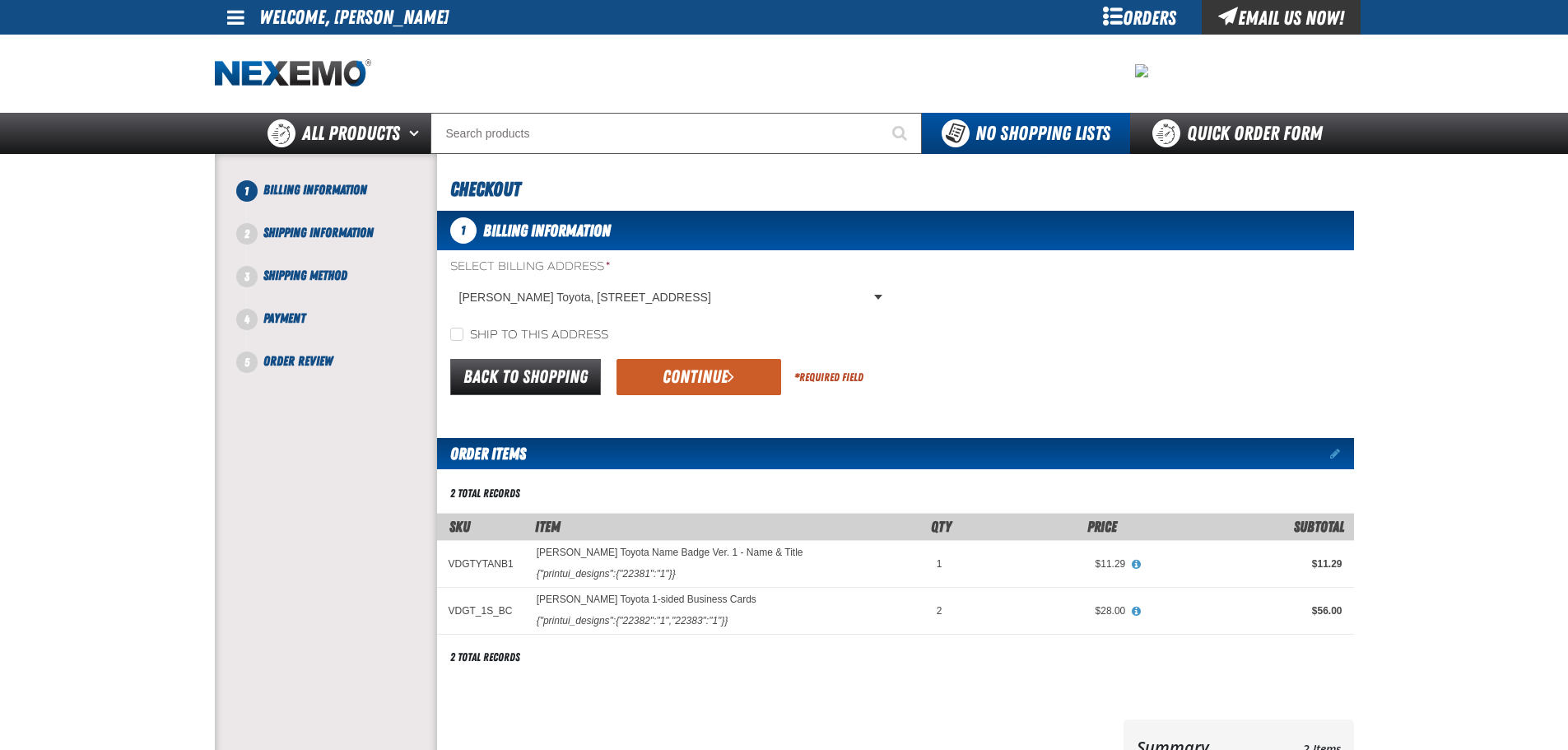
click at [549, 336] on label "Ship to this address" at bounding box center [528, 334] width 158 height 16
click at [464, 336] on input "Ship to this address" at bounding box center [456, 334] width 13 height 13
checkbox input "true"
click at [699, 386] on button "Continue" at bounding box center [699, 376] width 165 height 36
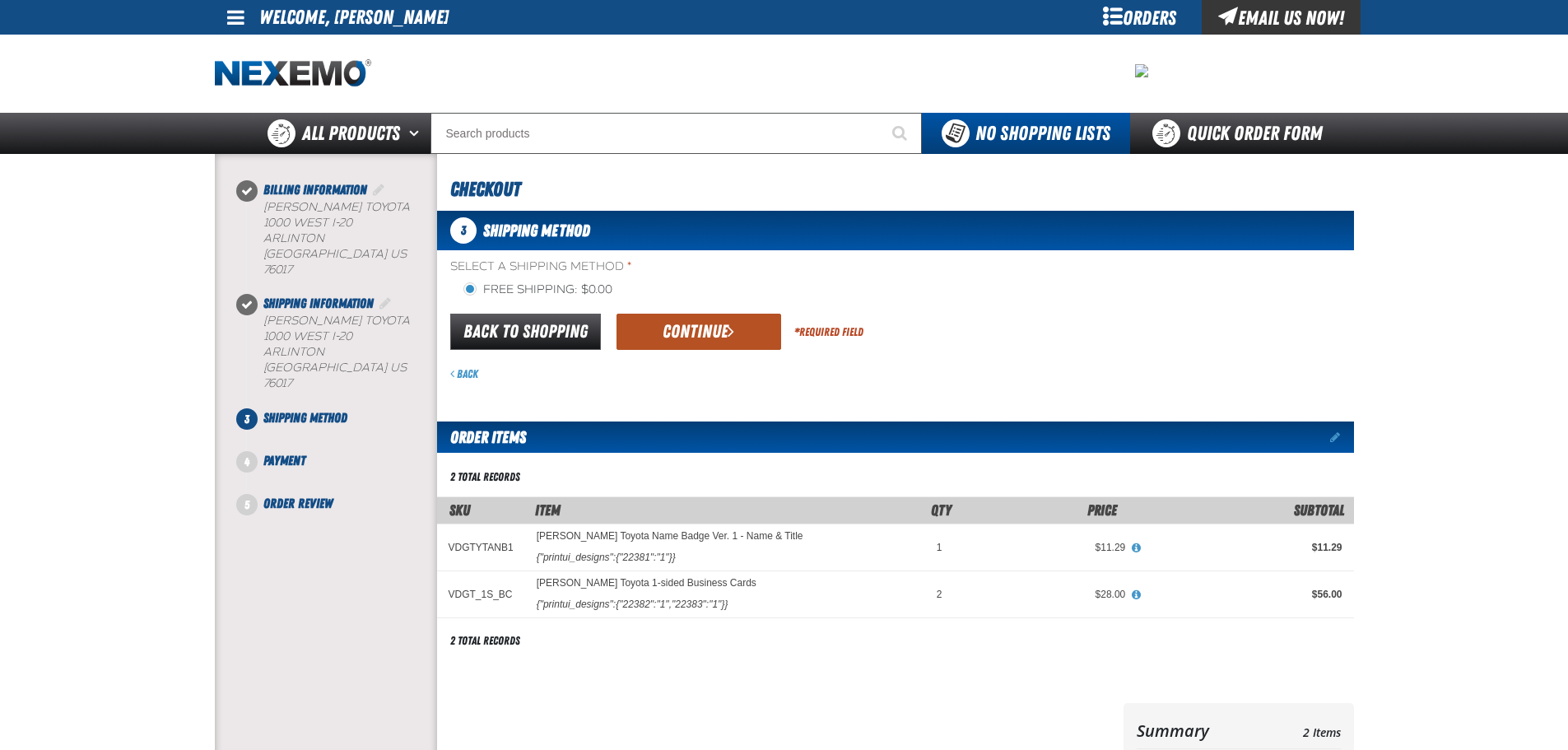
click at [704, 334] on button "Continue" at bounding box center [699, 331] width 165 height 36
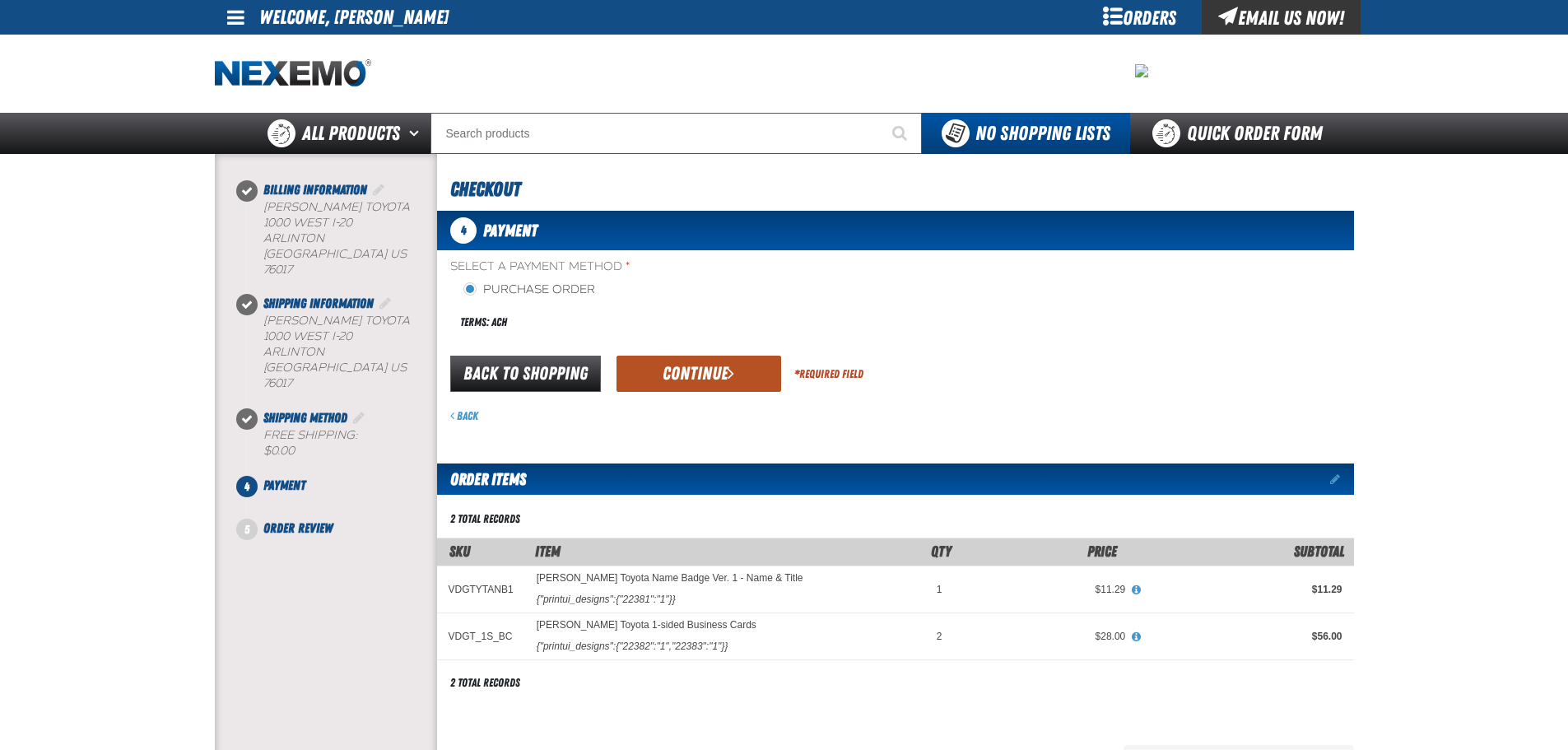
click at [701, 380] on button "Continue" at bounding box center [699, 373] width 165 height 36
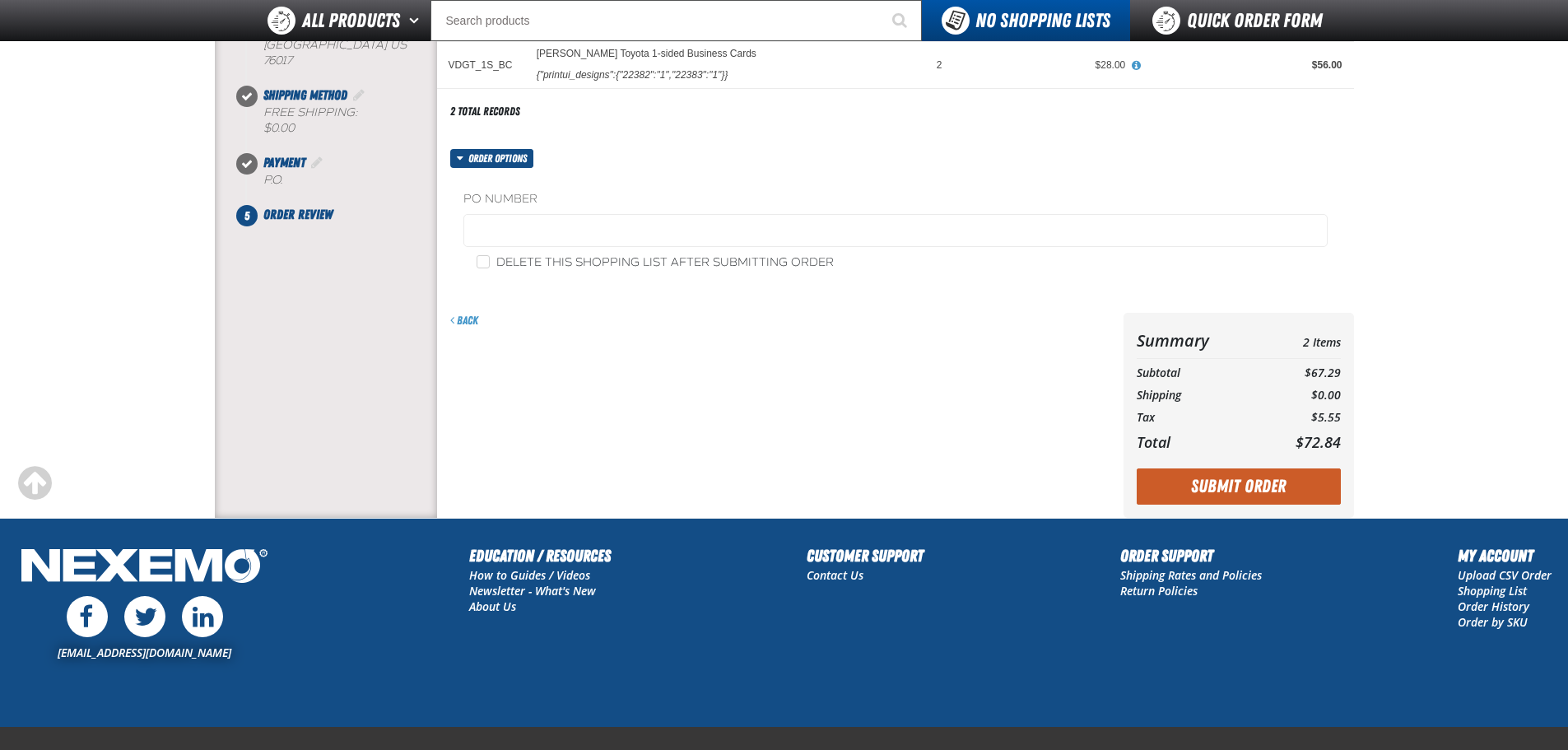
scroll to position [365, 0]
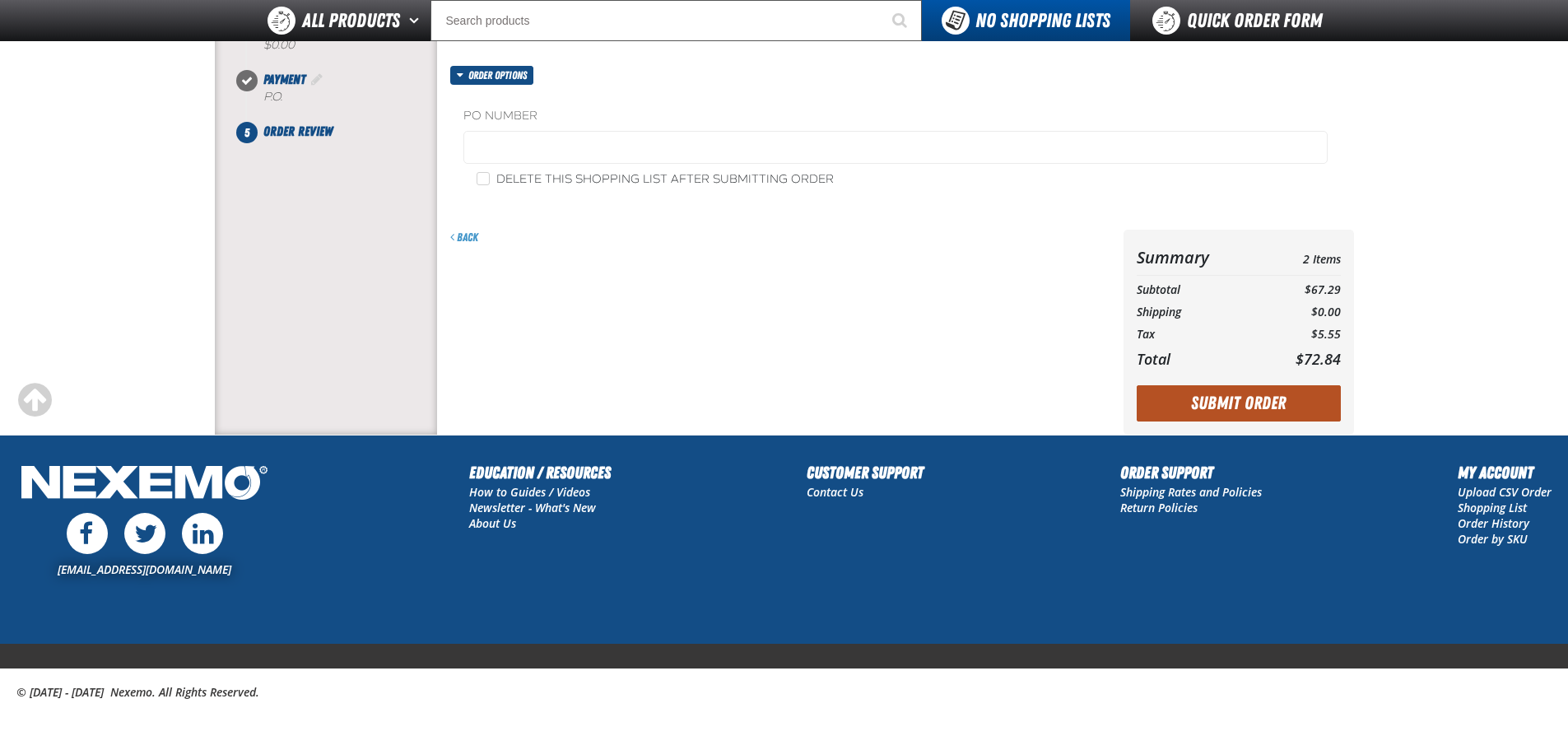
click at [1237, 417] on button "Submit Order" at bounding box center [1238, 403] width 204 height 36
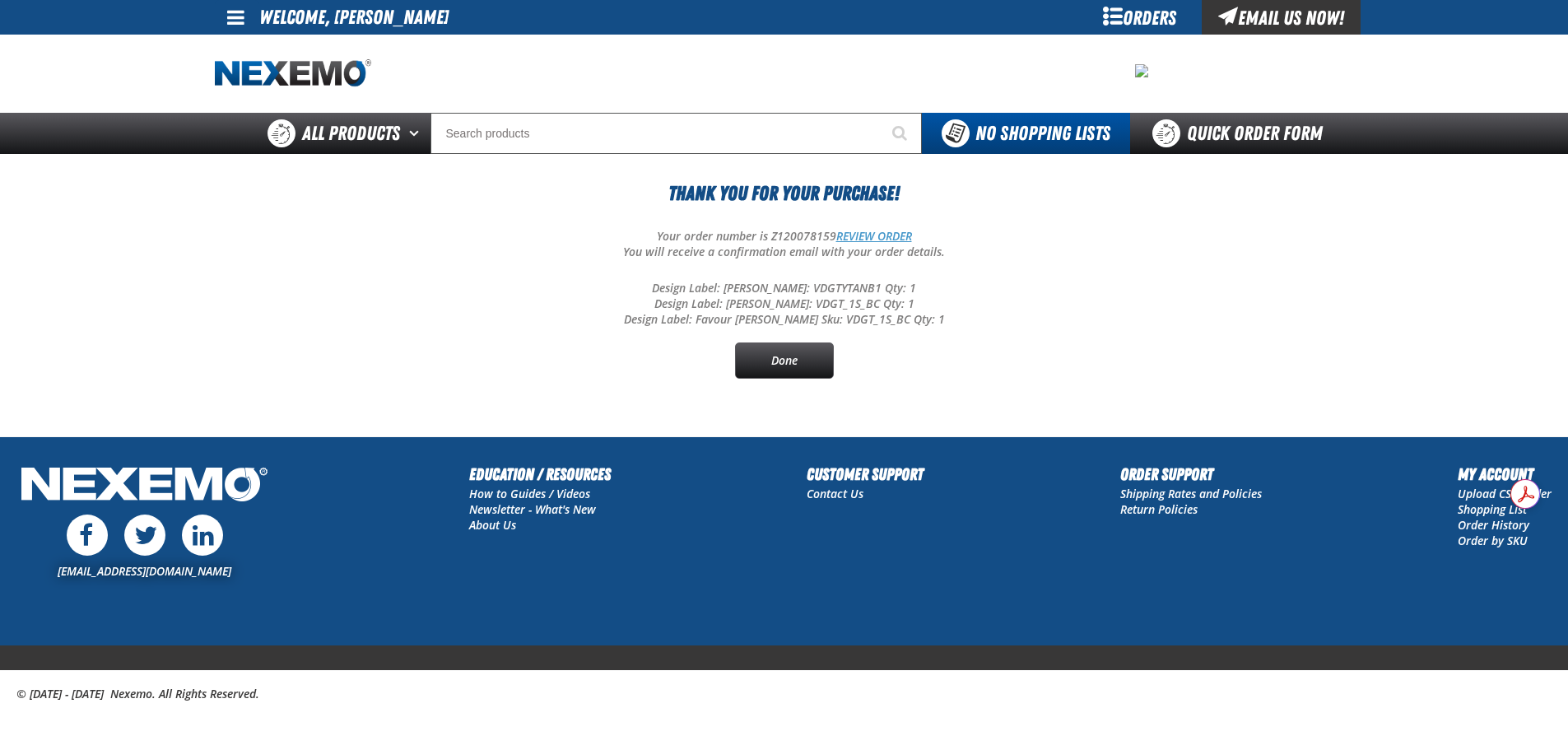
click at [853, 235] on link "REVIEW ORDER" at bounding box center [874, 235] width 76 height 16
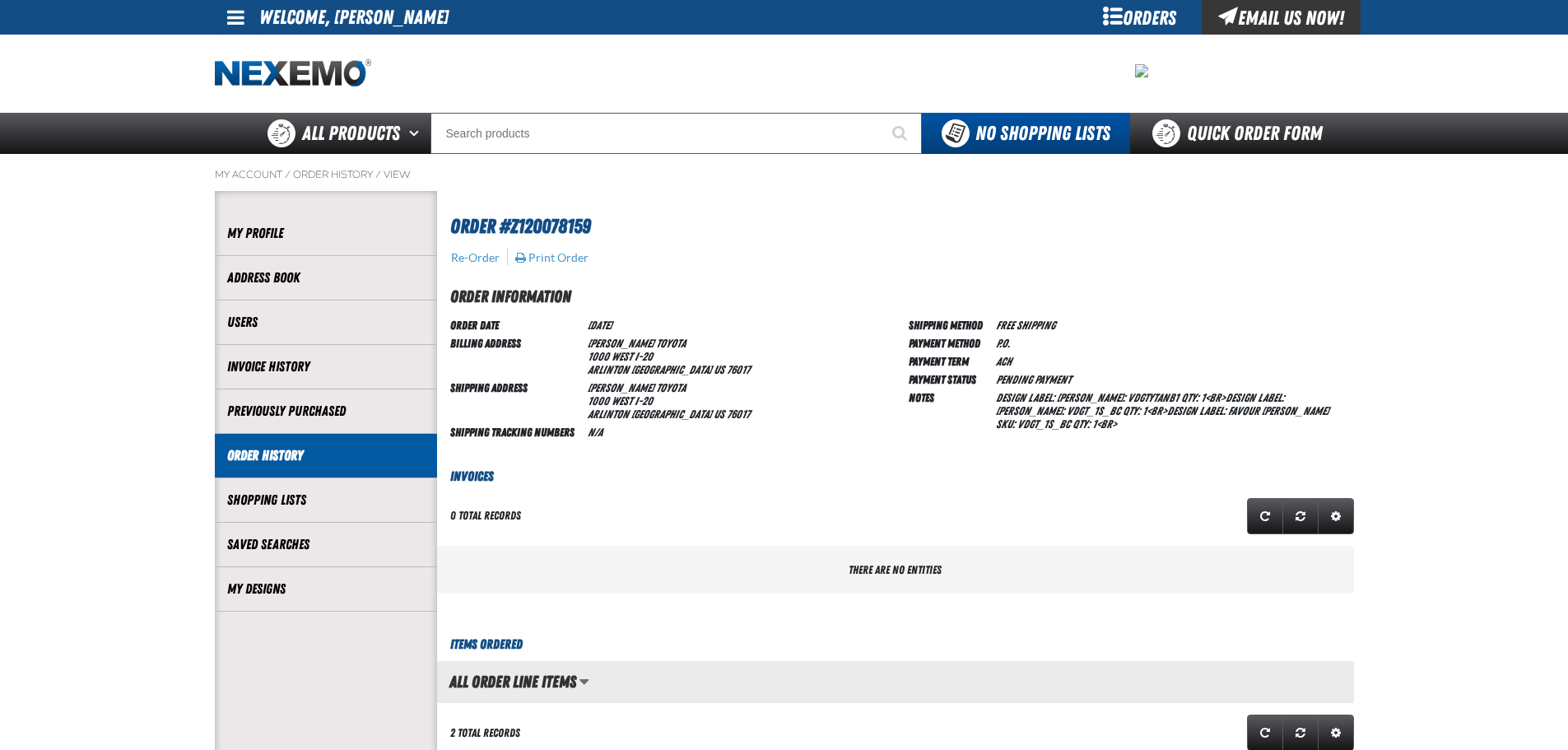
scroll to position [1, 1]
click at [571, 260] on section "Order #Z120078159 Re-Order Print Order Order Information Order Date 8/12/2025 B…" at bounding box center [895, 664] width 917 height 948
click at [569, 256] on button "Print Order" at bounding box center [551, 257] width 75 height 15
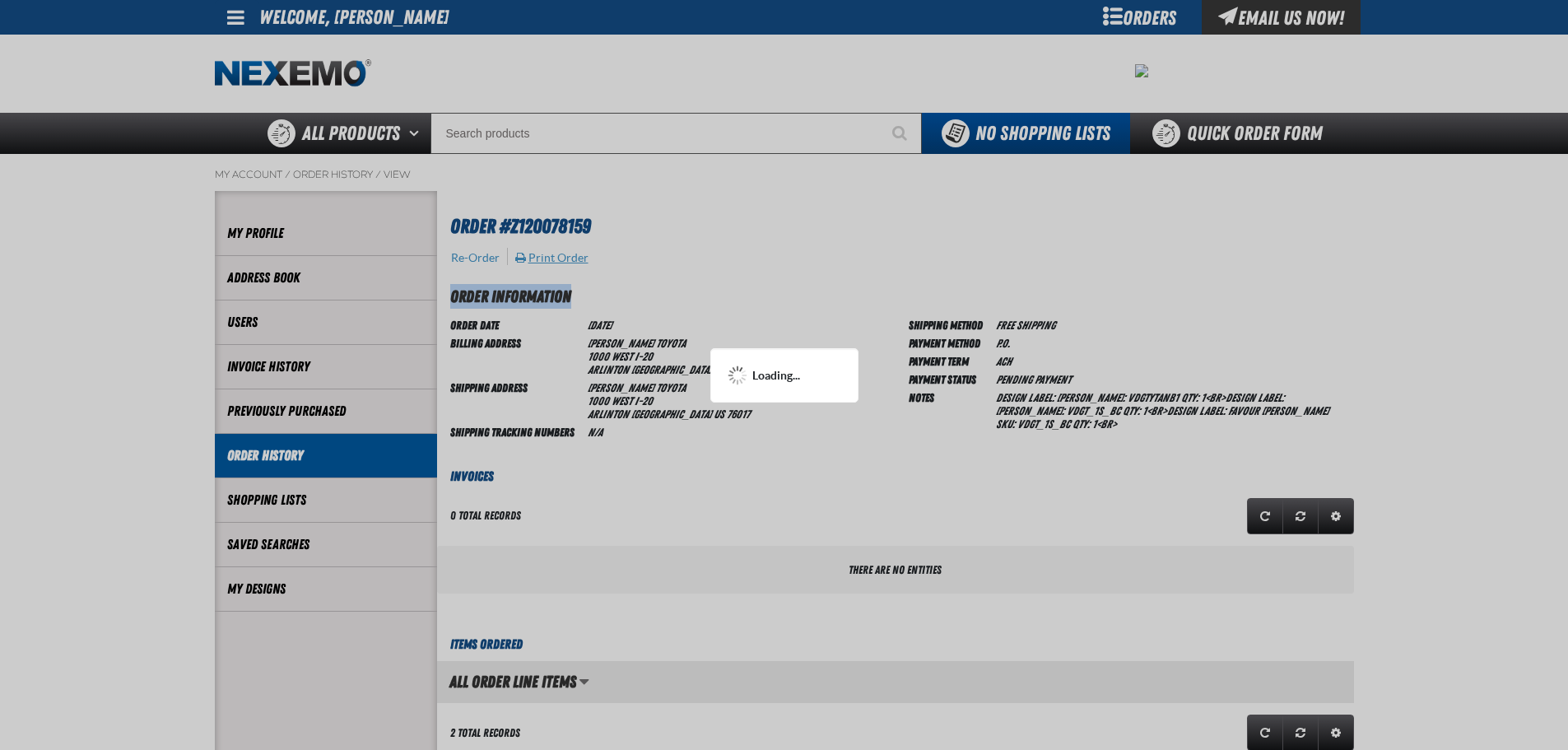
scroll to position [0, 0]
click at [689, 298] on div at bounding box center [784, 375] width 1568 height 750
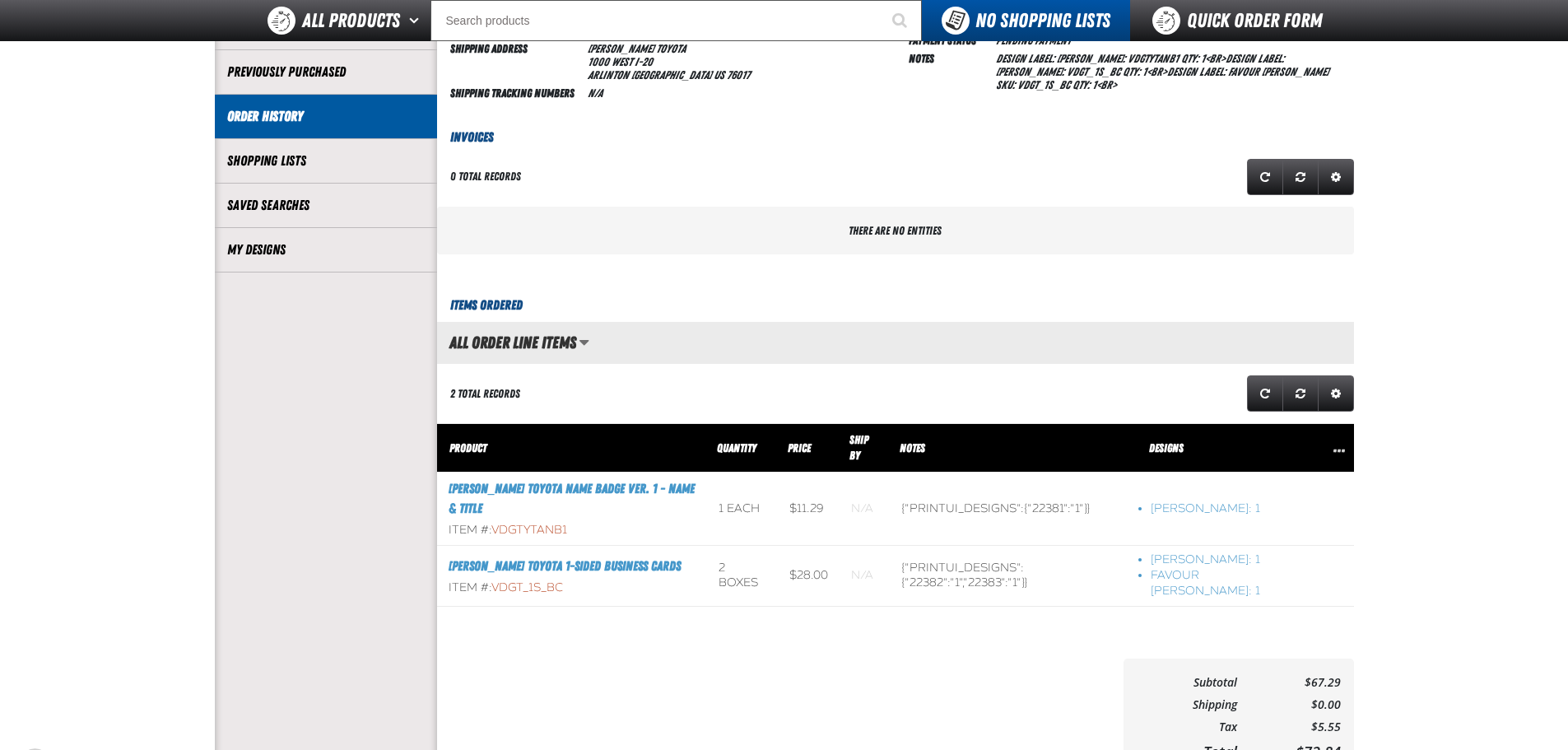
scroll to position [329, 0]
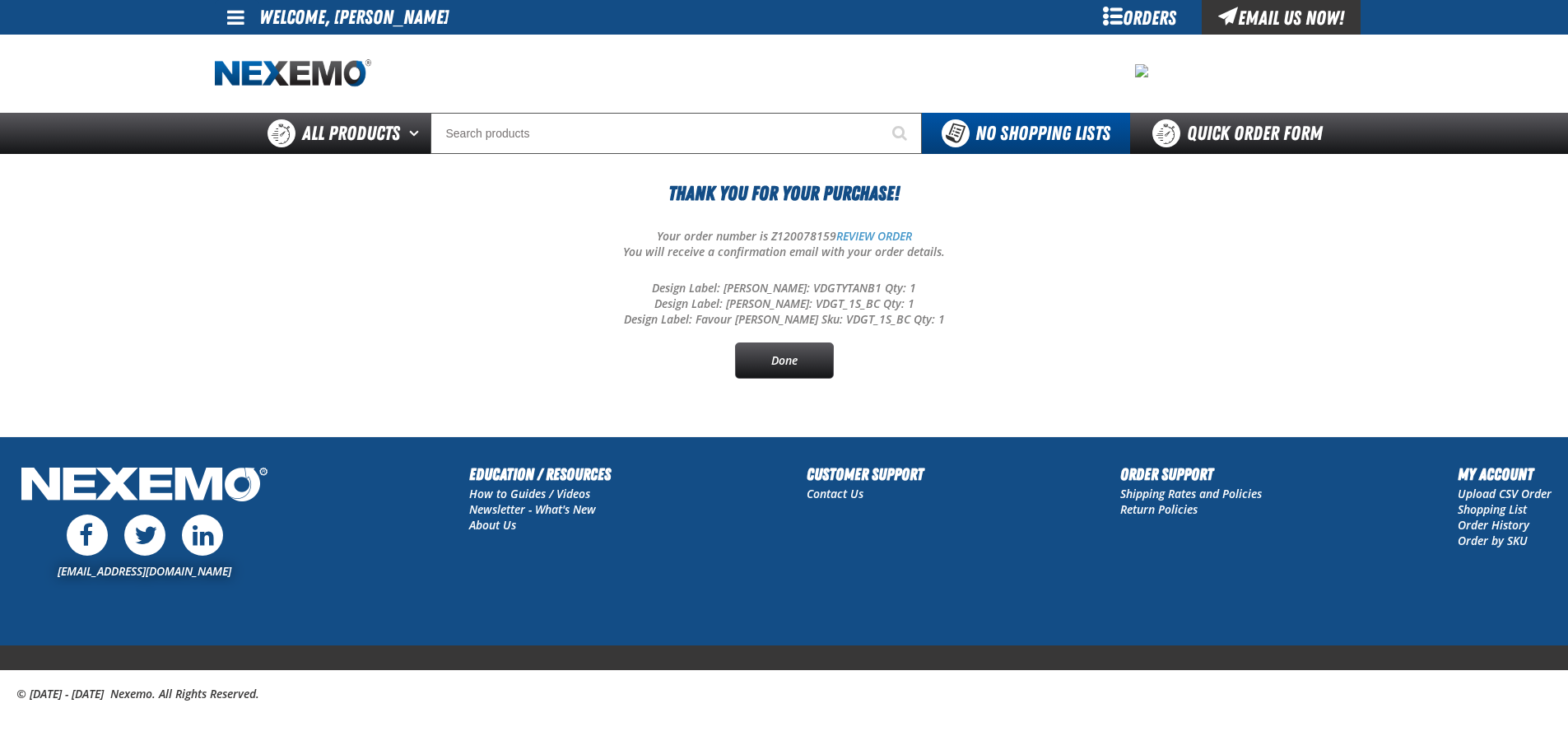
scroll to position [2, 0]
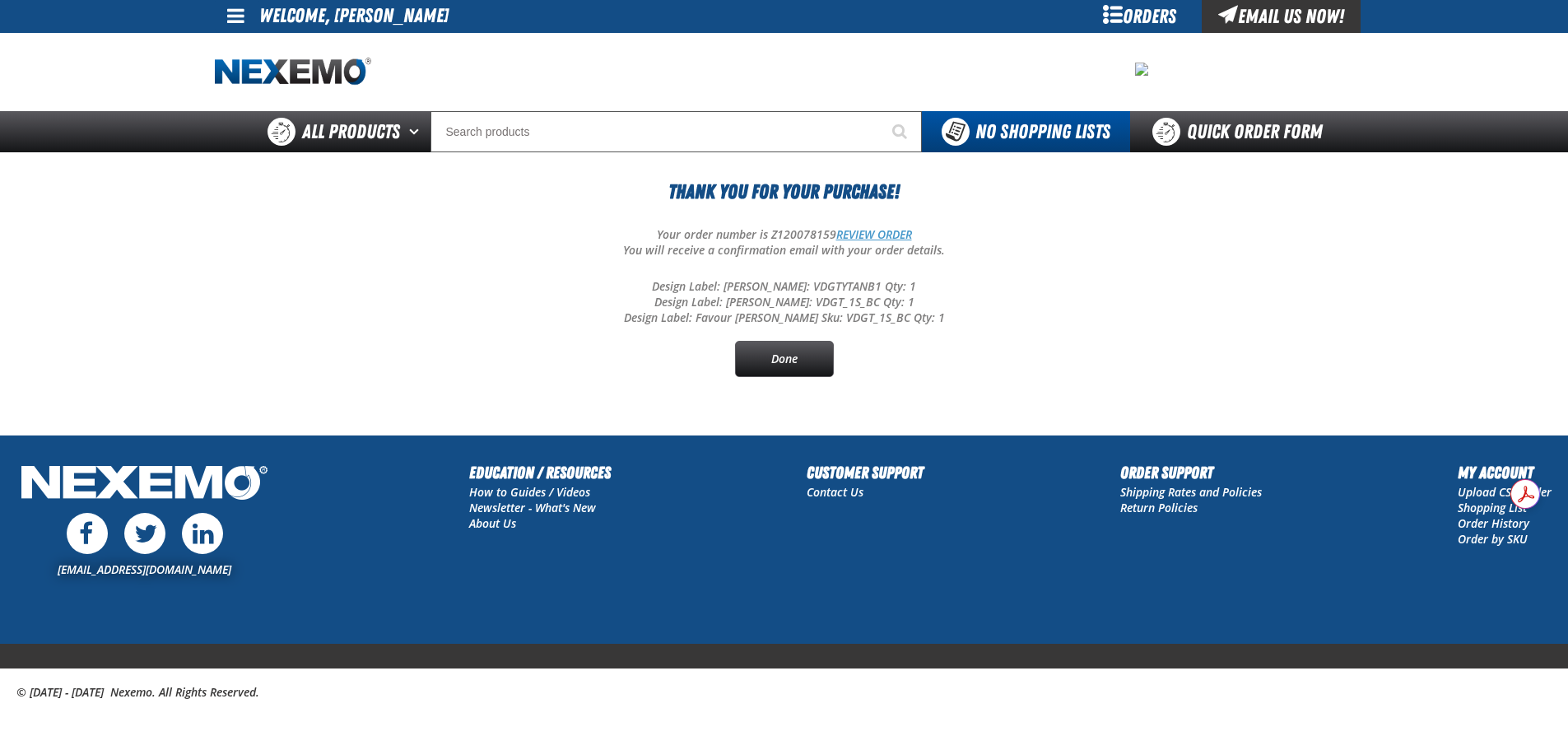
click at [885, 232] on link "REVIEW ORDER" at bounding box center [874, 234] width 76 height 16
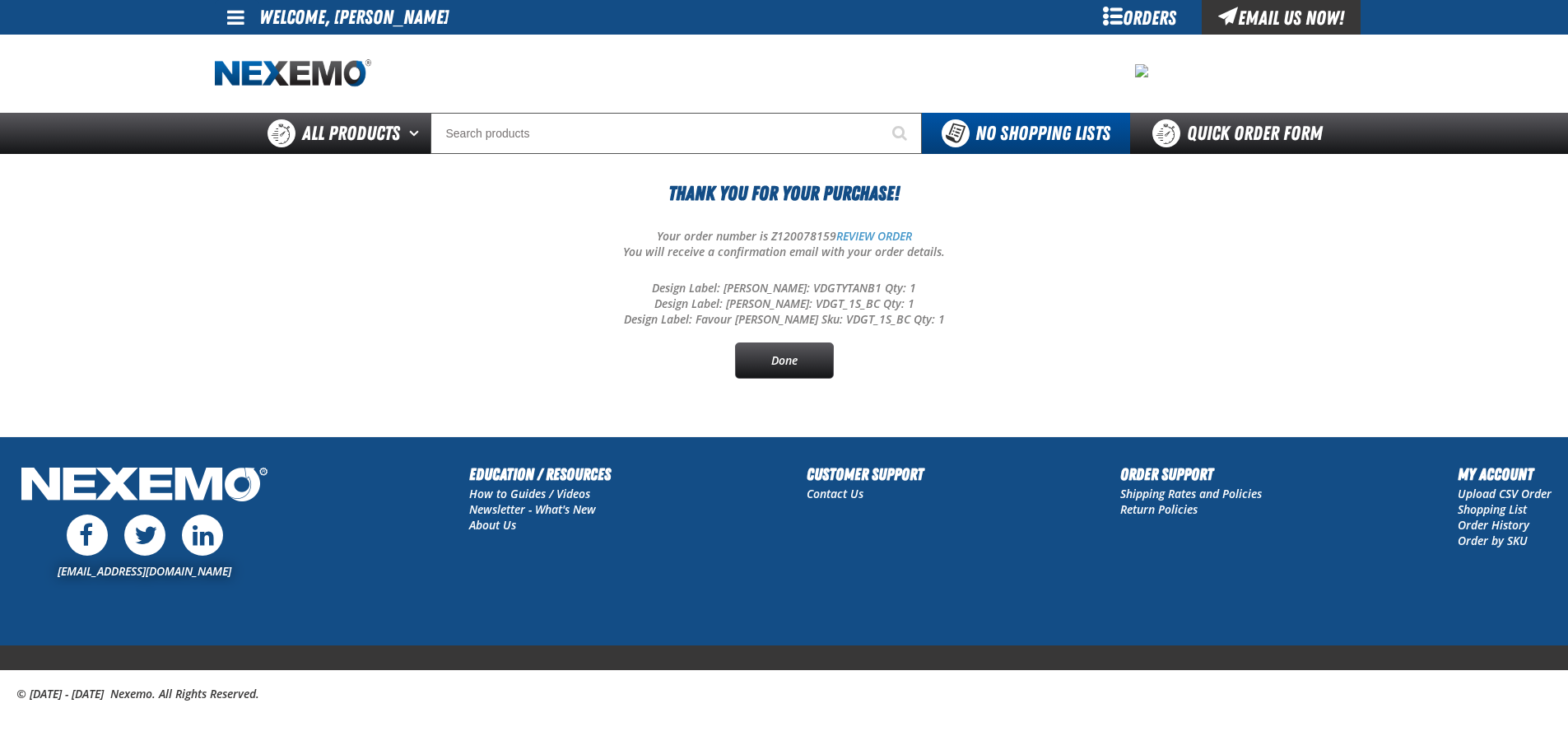
scroll to position [2, 0]
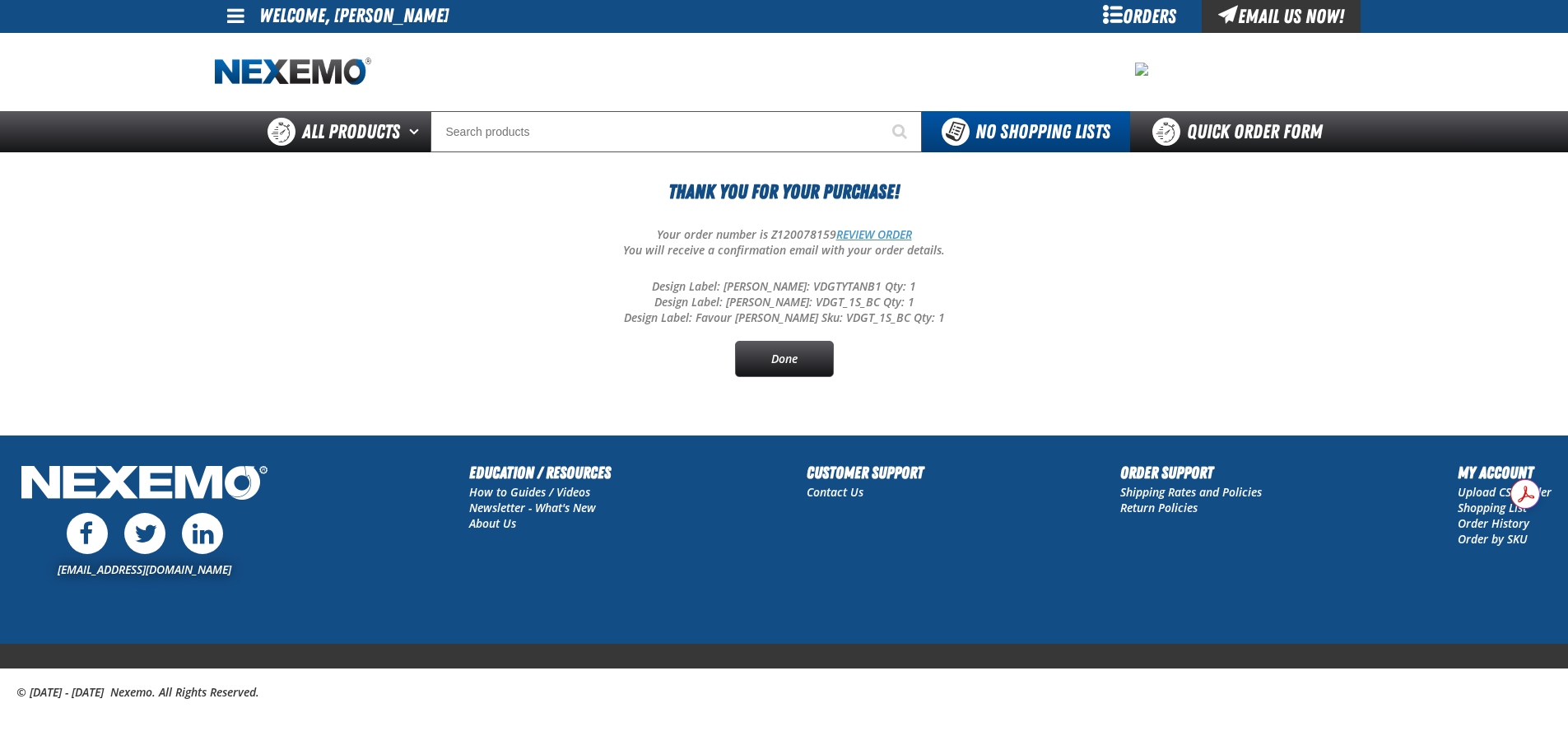
click at [876, 227] on link "REVIEW ORDER" at bounding box center [874, 234] width 76 height 16
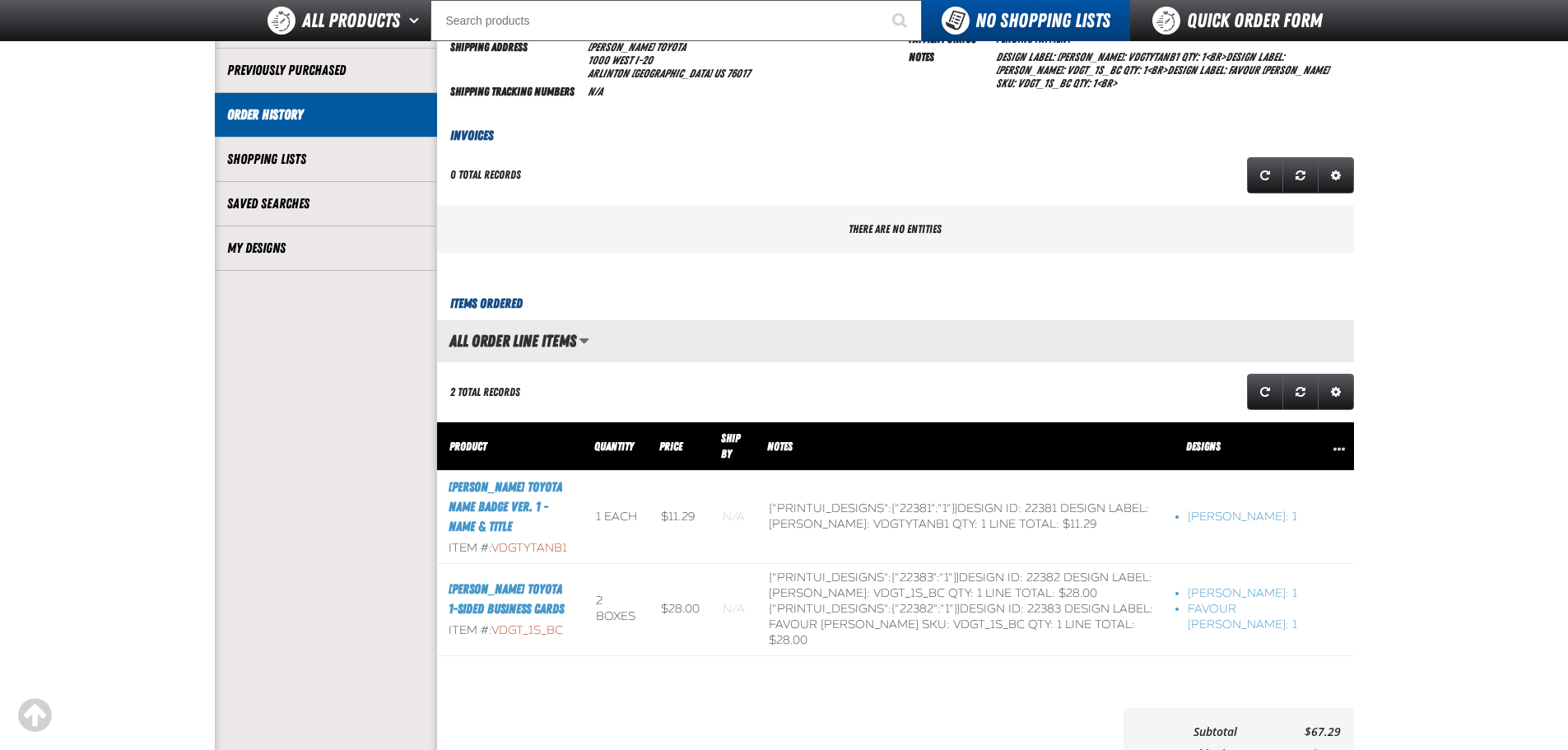
scroll to position [329, 0]
